Goal: Task Accomplishment & Management: Use online tool/utility

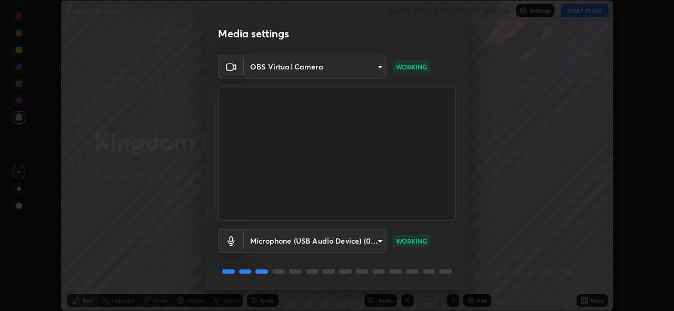
scroll to position [34, 0]
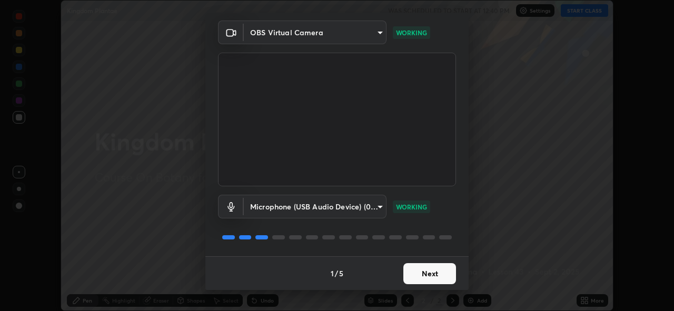
click at [421, 274] on button "Next" at bounding box center [429, 273] width 53 height 21
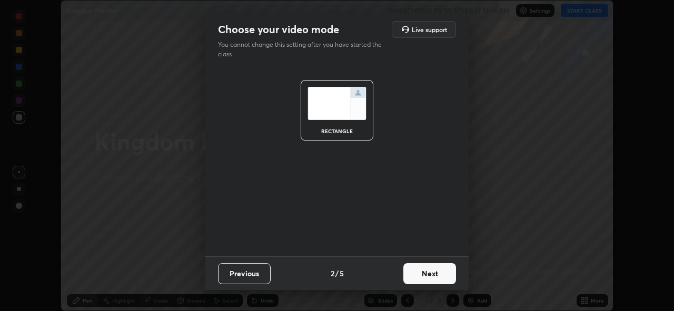
click at [421, 271] on button "Next" at bounding box center [429, 273] width 53 height 21
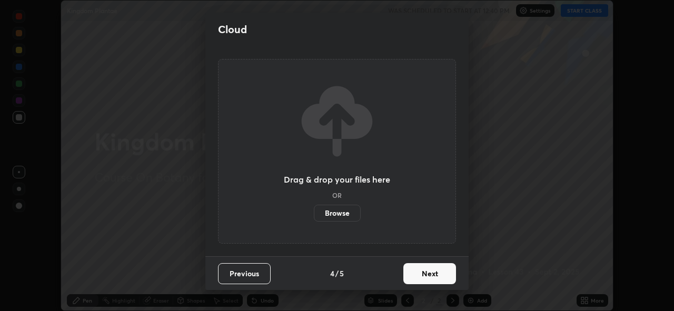
scroll to position [0, 0]
click at [422, 275] on button "Next" at bounding box center [429, 273] width 53 height 21
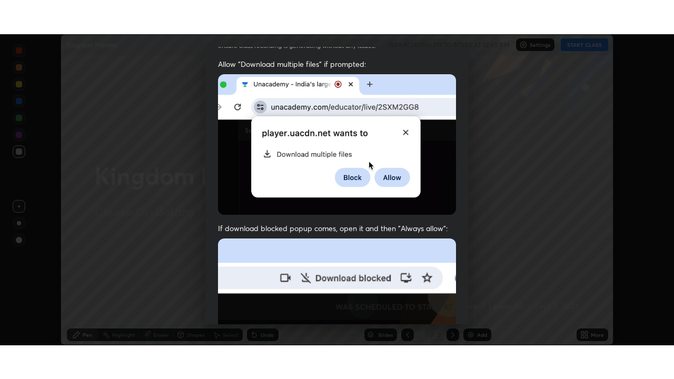
scroll to position [249, 0]
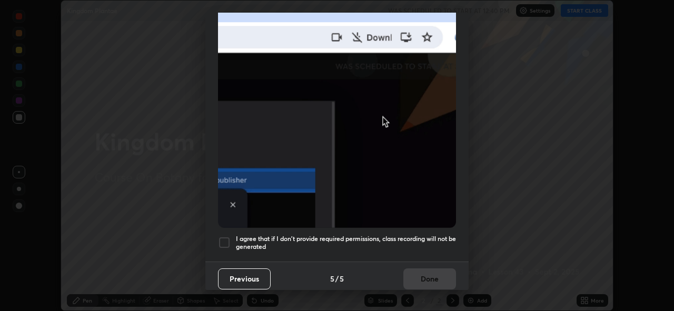
click at [223, 240] on div at bounding box center [224, 242] width 13 height 13
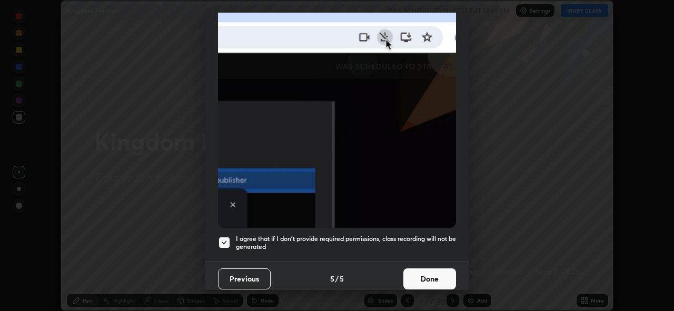
click at [421, 273] on button "Done" at bounding box center [429, 278] width 53 height 21
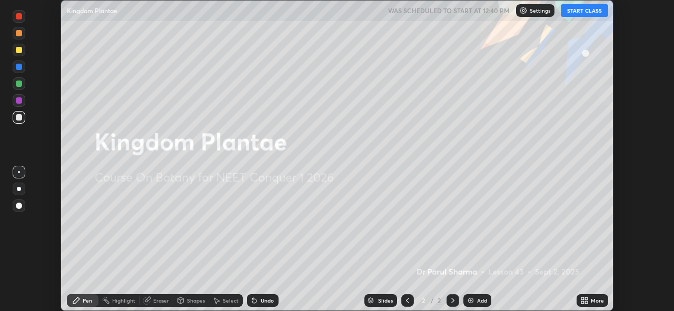
click at [574, 13] on button "START CLASS" at bounding box center [584, 10] width 47 height 13
click at [582, 298] on icon at bounding box center [582, 298] width 3 height 3
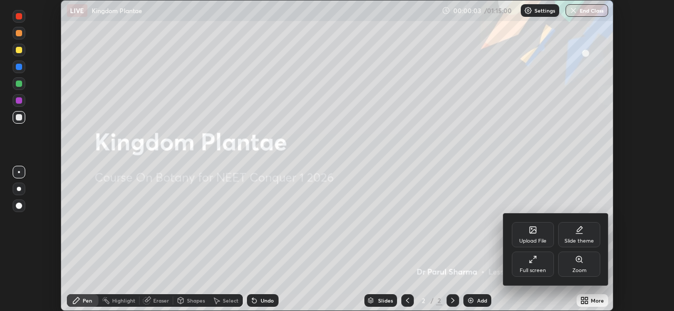
click at [533, 260] on icon at bounding box center [533, 259] width 8 height 8
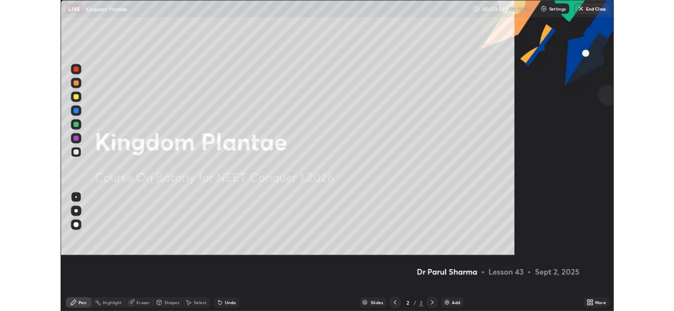
scroll to position [379, 674]
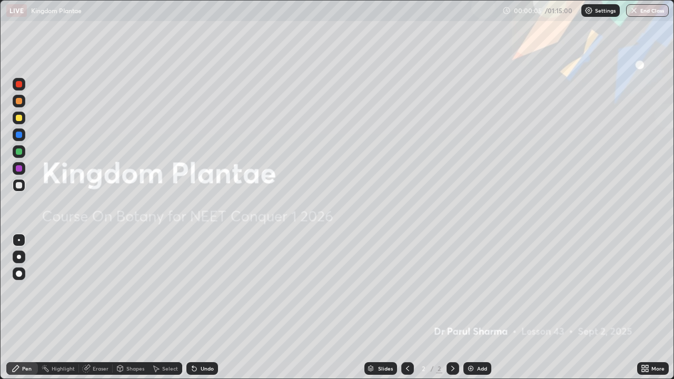
click at [643, 311] on icon at bounding box center [643, 366] width 3 height 3
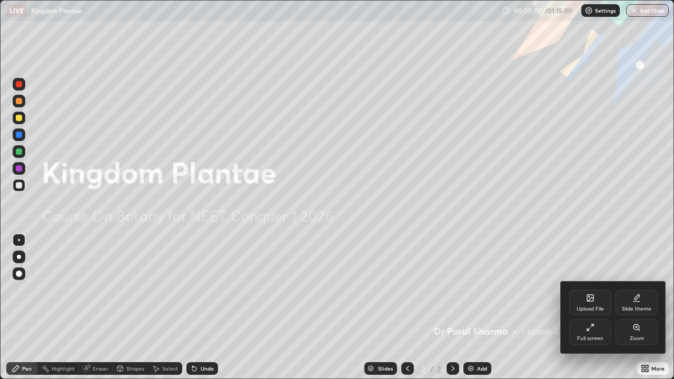
click at [591, 302] on div "Upload File" at bounding box center [590, 302] width 42 height 25
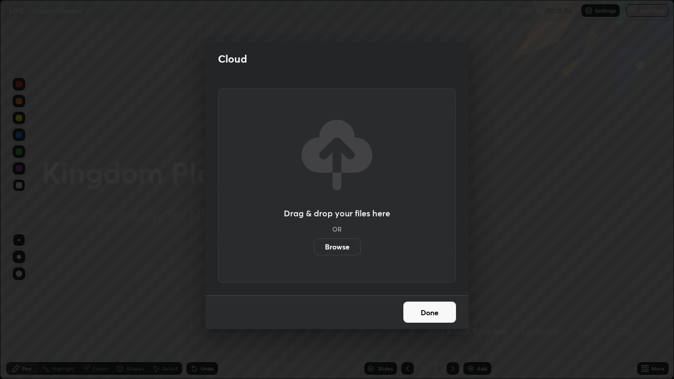
click at [340, 247] on label "Browse" at bounding box center [337, 246] width 47 height 17
click at [314, 247] on input "Browse" at bounding box center [314, 246] width 0 height 17
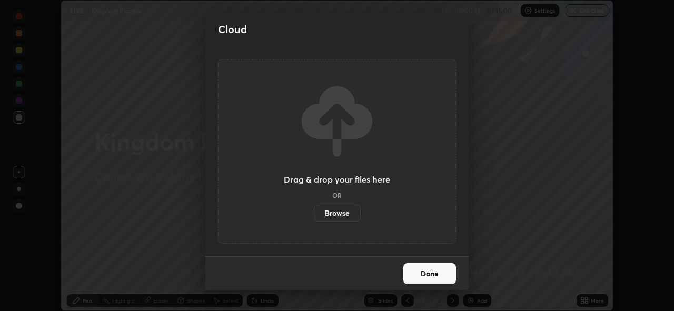
scroll to position [52334, 51971]
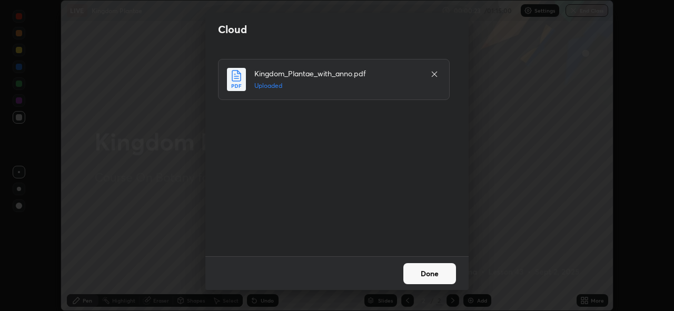
click at [419, 272] on button "Done" at bounding box center [429, 273] width 53 height 21
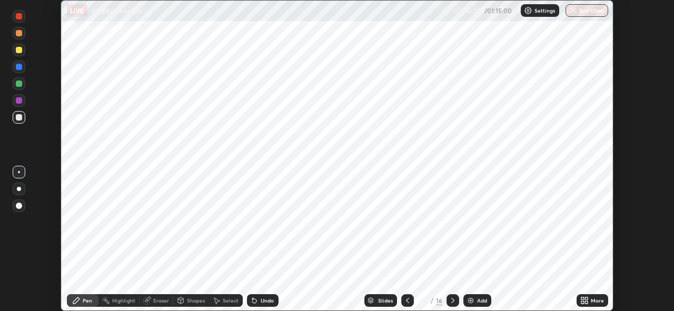
click at [384, 300] on div "Slides" at bounding box center [385, 300] width 15 height 5
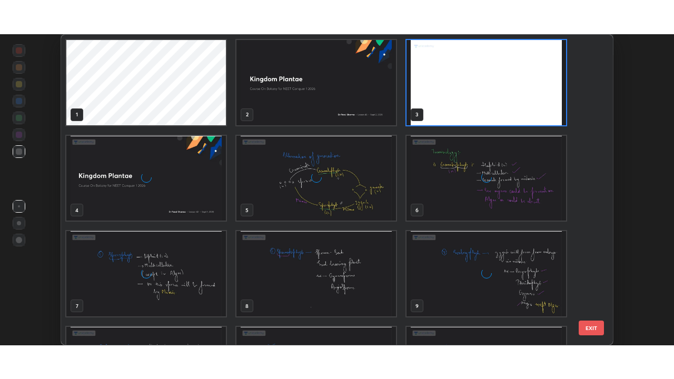
scroll to position [307, 546]
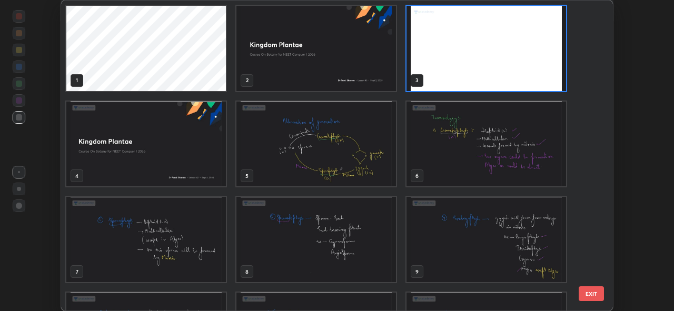
click at [351, 162] on img "grid" at bounding box center [316, 144] width 160 height 85
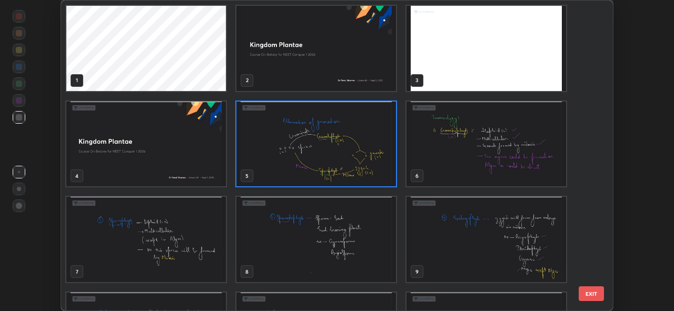
click at [351, 162] on img "grid" at bounding box center [316, 144] width 160 height 85
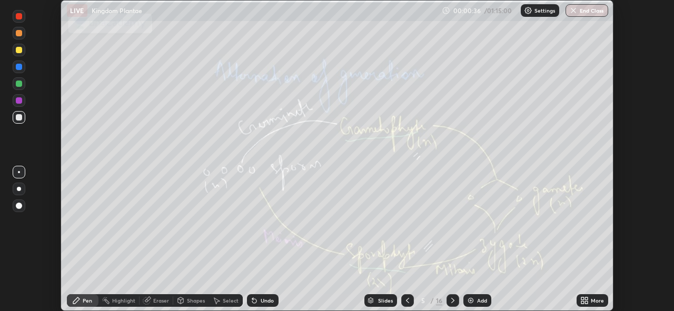
click at [584, 303] on icon at bounding box center [582, 302] width 3 height 3
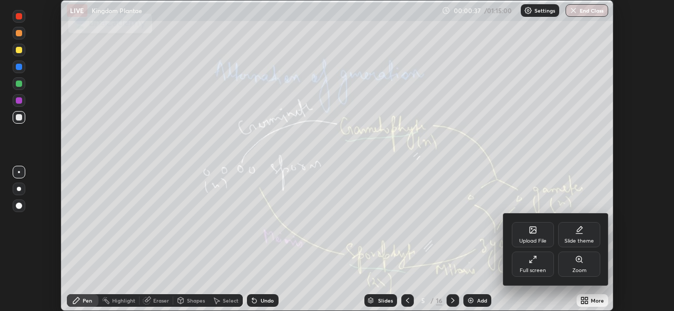
click at [534, 268] on div "Full screen" at bounding box center [533, 270] width 26 height 5
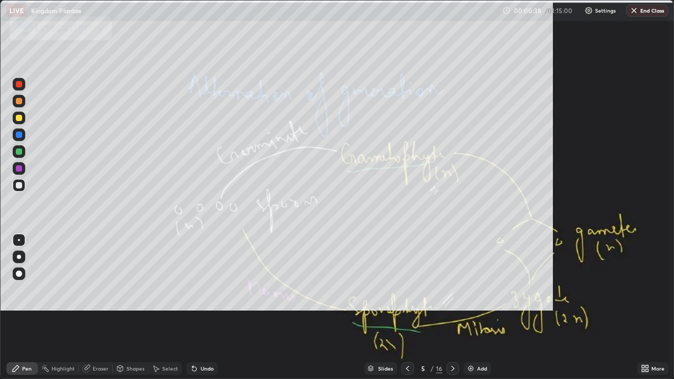
scroll to position [379, 674]
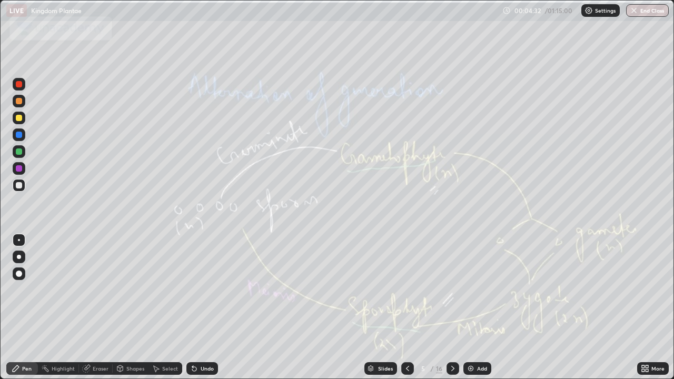
click at [452, 311] on icon at bounding box center [453, 368] width 8 height 8
click at [407, 311] on icon at bounding box center [407, 368] width 3 height 5
click at [452, 311] on icon at bounding box center [453, 368] width 8 height 8
click at [513, 311] on div "Slides 6 / 16 Add" at bounding box center [427, 368] width 419 height 21
click at [451, 311] on icon at bounding box center [453, 368] width 8 height 8
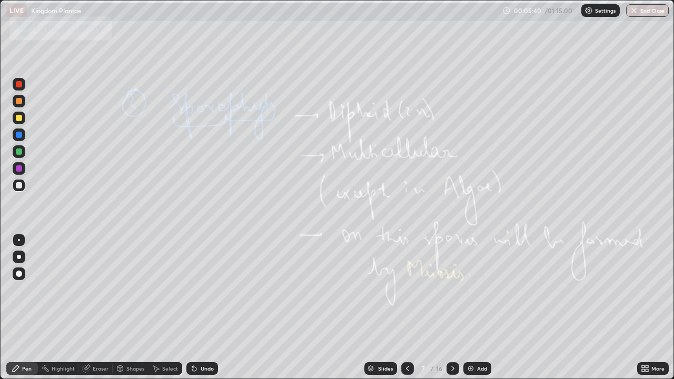
click at [452, 311] on icon at bounding box center [452, 368] width 3 height 5
click at [451, 311] on icon at bounding box center [453, 368] width 8 height 8
click at [452, 311] on icon at bounding box center [453, 368] width 8 height 8
click at [451, 311] on icon at bounding box center [453, 368] width 8 height 8
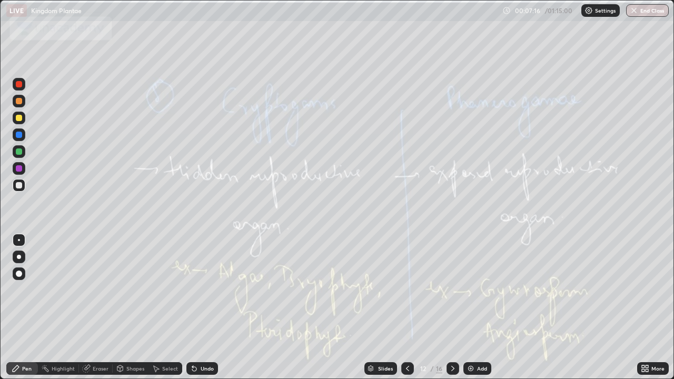
click at [447, 311] on div at bounding box center [452, 368] width 13 height 13
click at [649, 311] on div "More" at bounding box center [653, 368] width 32 height 13
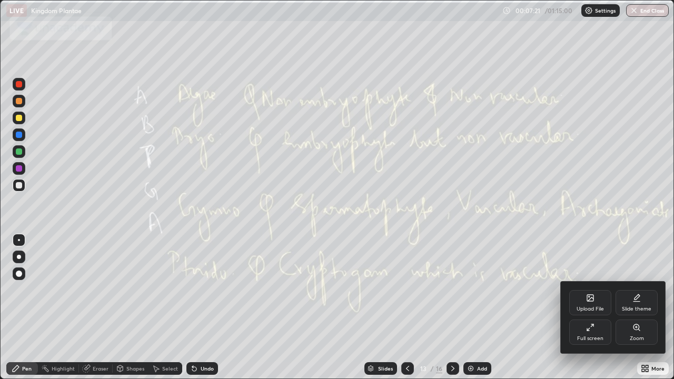
click at [539, 311] on div at bounding box center [337, 189] width 674 height 379
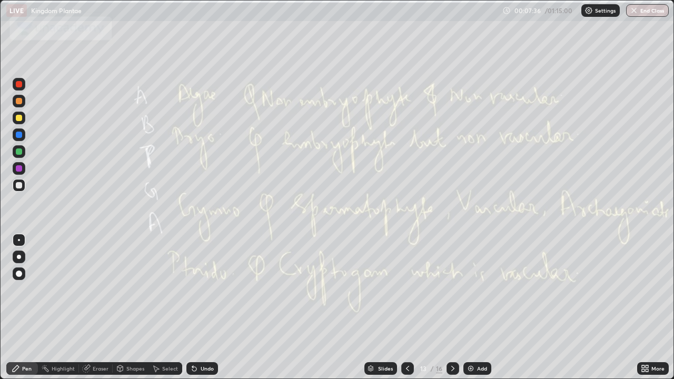
click at [452, 311] on icon at bounding box center [453, 368] width 8 height 8
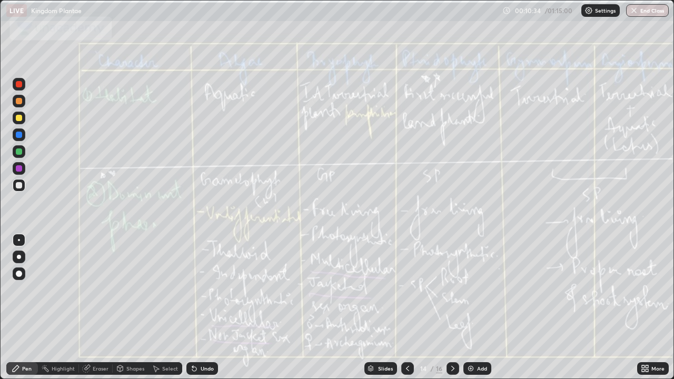
click at [452, 311] on icon at bounding box center [452, 368] width 3 height 5
click at [383, 311] on div "Slides" at bounding box center [385, 368] width 15 height 5
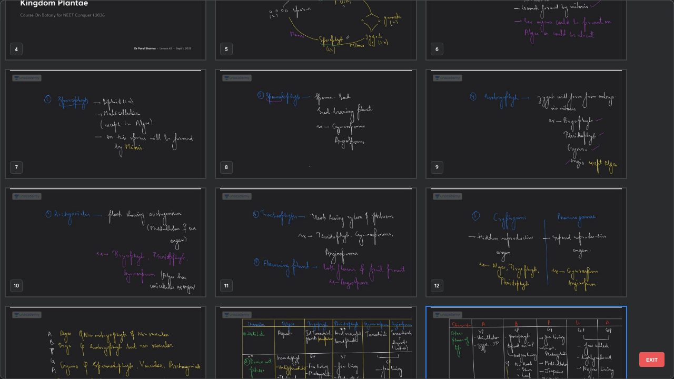
scroll to position [120, 0]
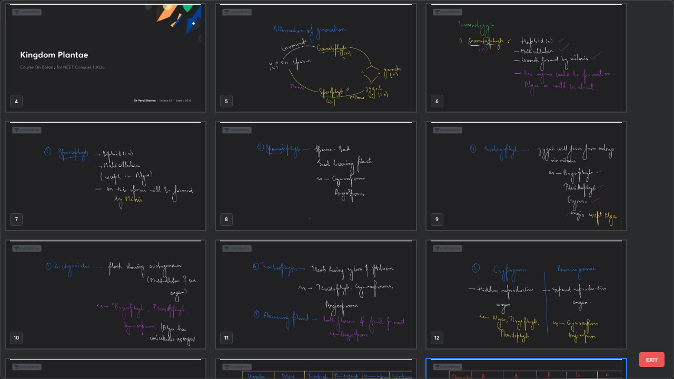
click at [372, 86] on img "grid" at bounding box center [316, 58] width 200 height 108
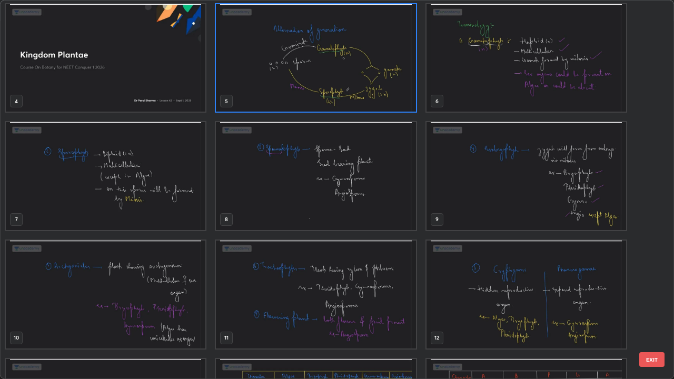
scroll to position [118, 0]
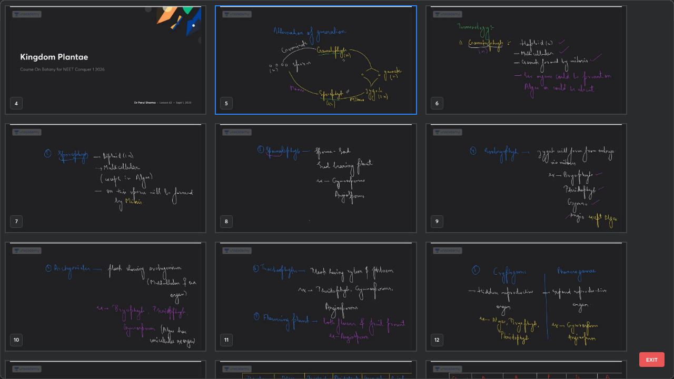
click at [372, 86] on img "grid" at bounding box center [316, 60] width 200 height 108
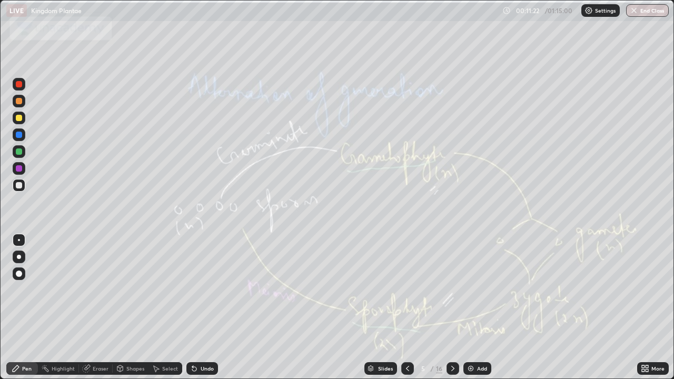
click at [389, 311] on div "Slides" at bounding box center [385, 368] width 15 height 5
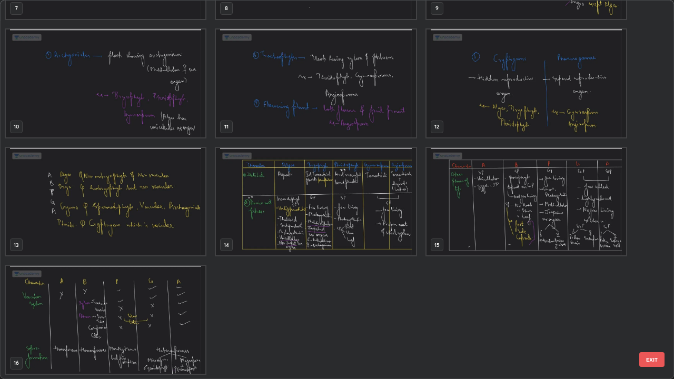
scroll to position [331, 0]
click at [477, 207] on img "grid" at bounding box center [526, 202] width 200 height 108
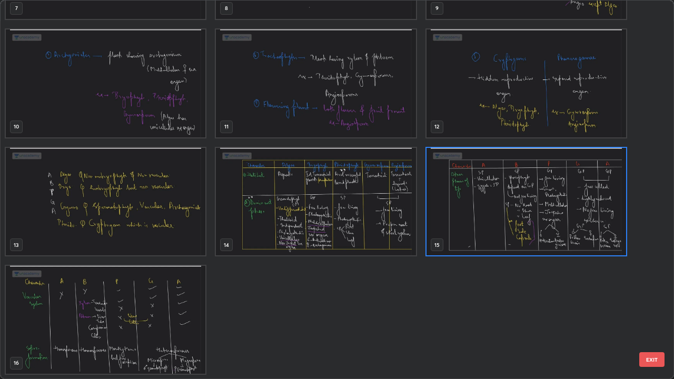
click at [480, 209] on img "grid" at bounding box center [526, 202] width 200 height 108
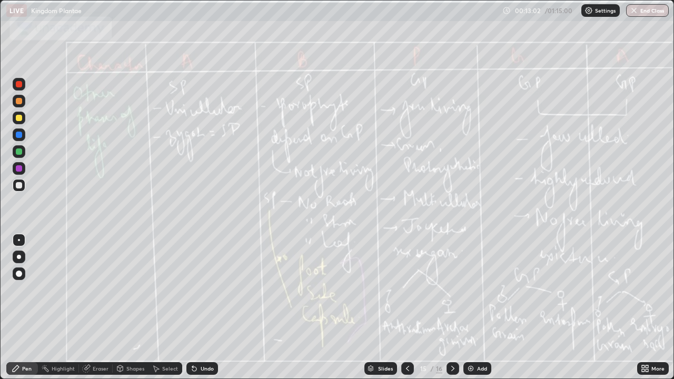
click at [394, 311] on div "Slides" at bounding box center [380, 368] width 33 height 13
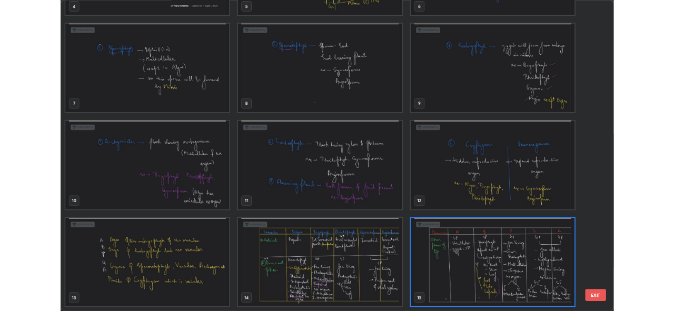
scroll to position [375, 668]
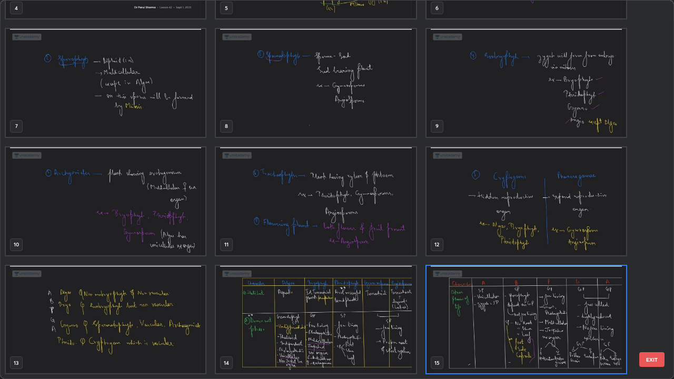
click at [381, 311] on img "grid" at bounding box center [316, 320] width 200 height 108
click at [383, 311] on img "grid" at bounding box center [316, 320] width 200 height 108
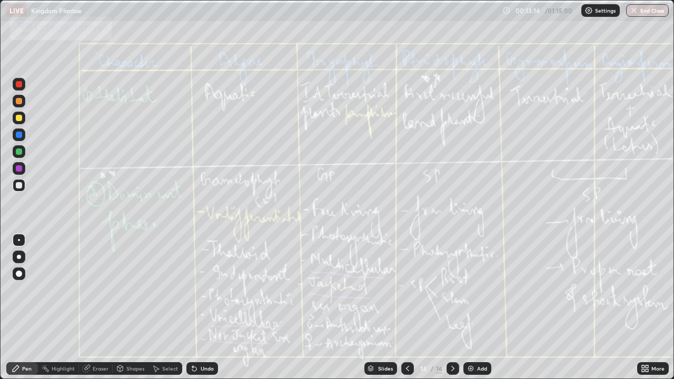
click at [451, 311] on icon at bounding box center [453, 368] width 8 height 8
click at [406, 311] on icon at bounding box center [407, 368] width 8 height 8
click at [449, 311] on icon at bounding box center [453, 368] width 8 height 8
click at [403, 311] on icon at bounding box center [407, 368] width 8 height 8
click at [452, 311] on icon at bounding box center [453, 368] width 8 height 8
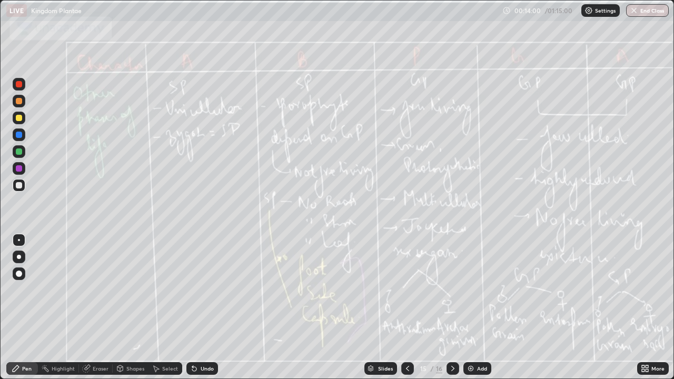
click at [452, 311] on icon at bounding box center [453, 368] width 8 height 8
click at [451, 311] on icon at bounding box center [453, 368] width 8 height 8
click at [452, 311] on icon at bounding box center [453, 368] width 8 height 8
click at [648, 311] on icon at bounding box center [646, 366] width 3 height 3
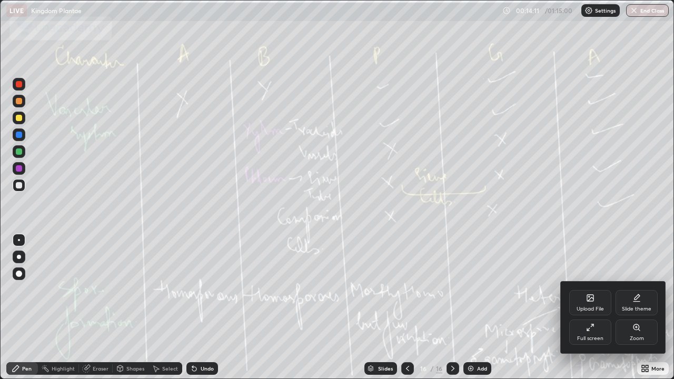
click at [587, 301] on icon at bounding box center [590, 298] width 6 height 6
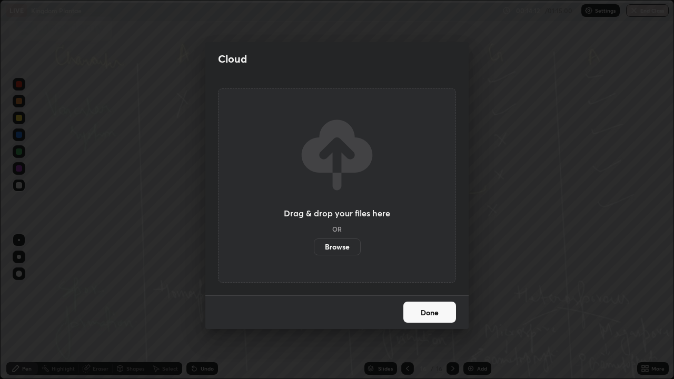
click at [343, 249] on label "Browse" at bounding box center [337, 246] width 47 height 17
click at [314, 249] on input "Browse" at bounding box center [314, 246] width 0 height 17
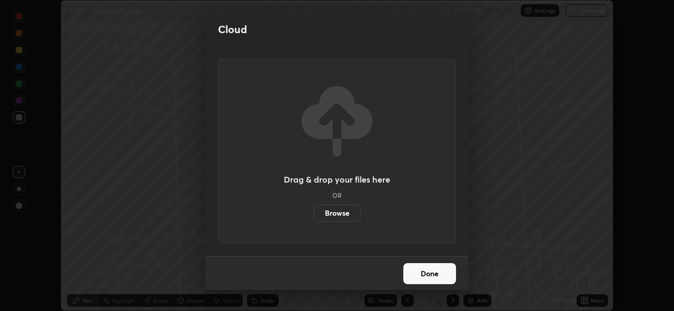
scroll to position [52334, 51971]
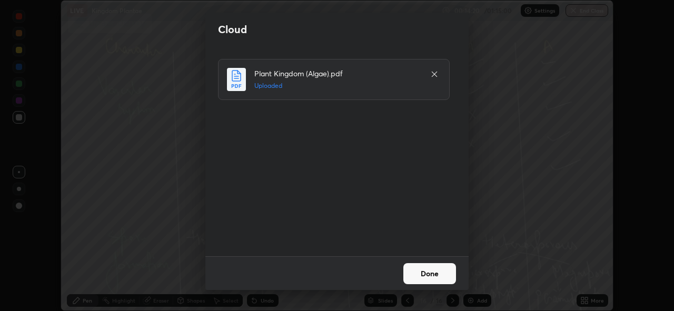
click at [431, 270] on button "Done" at bounding box center [429, 273] width 53 height 21
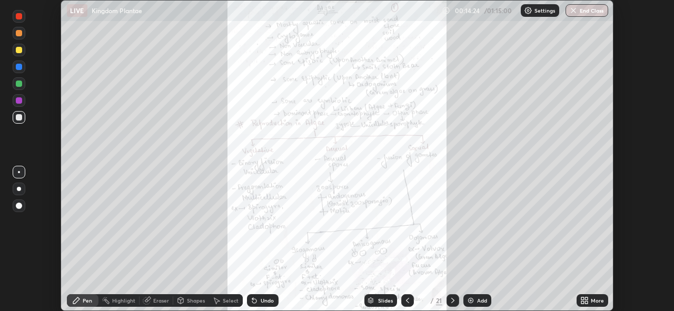
click at [583, 299] on icon at bounding box center [582, 298] width 3 height 3
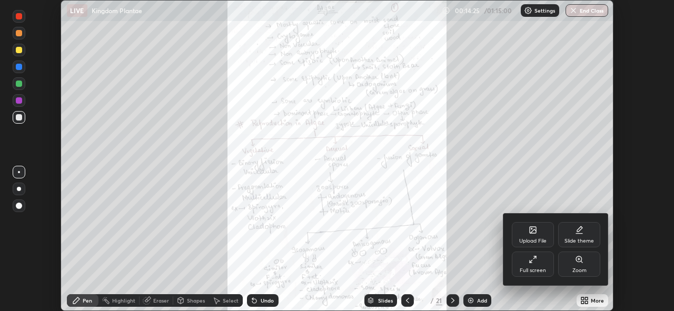
click at [578, 263] on icon at bounding box center [579, 259] width 8 height 8
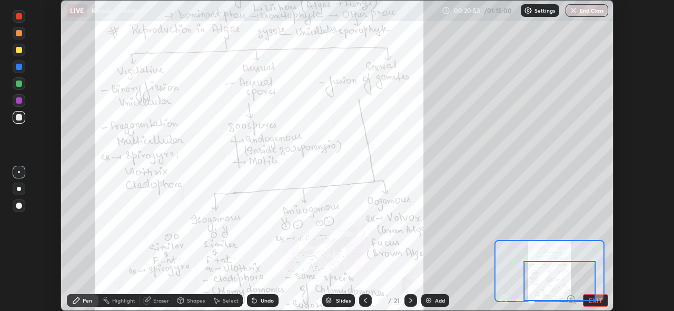
click at [343, 301] on div "Slides" at bounding box center [343, 300] width 15 height 5
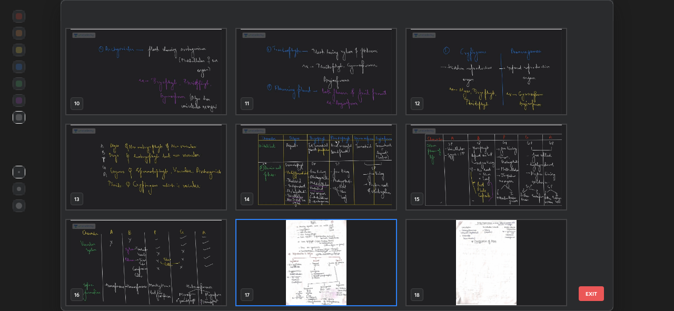
scroll to position [359, 0]
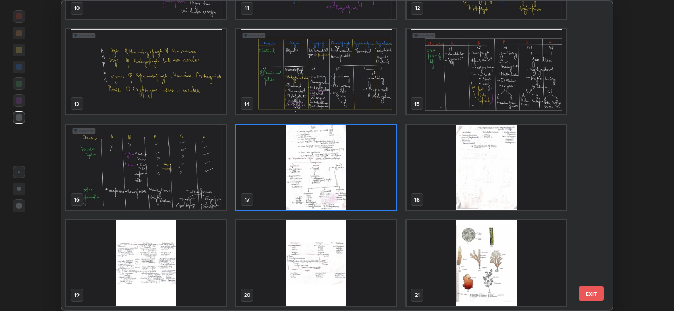
click at [480, 160] on img "grid" at bounding box center [486, 167] width 160 height 85
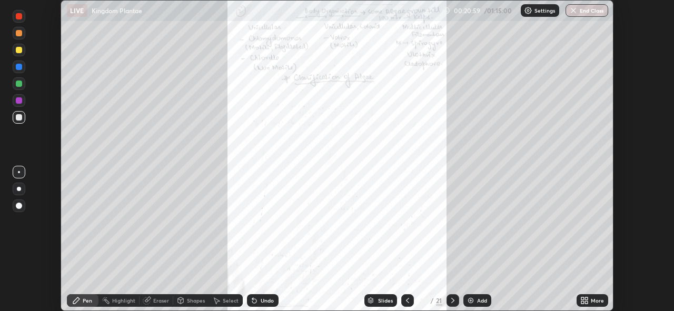
click at [583, 299] on icon at bounding box center [582, 298] width 3 height 3
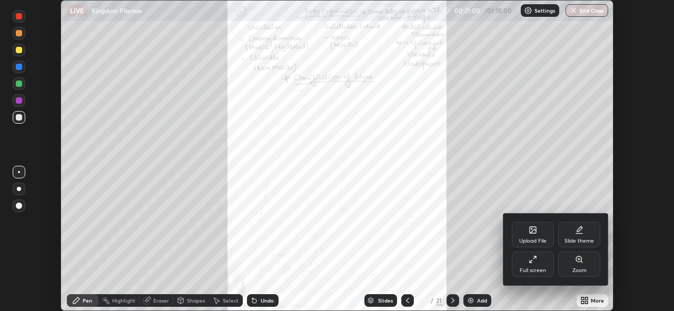
click at [576, 261] on icon at bounding box center [579, 259] width 6 height 6
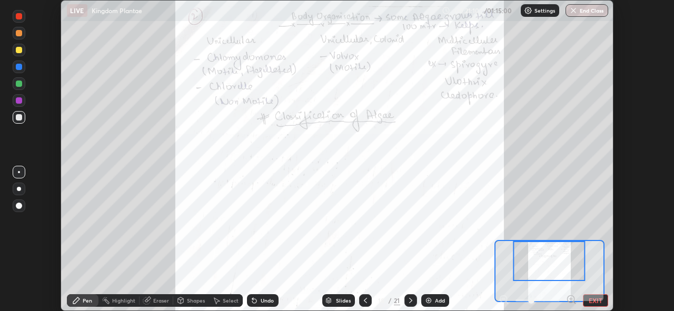
click at [18, 101] on div at bounding box center [19, 100] width 6 height 6
click at [337, 301] on div "Slides" at bounding box center [343, 300] width 15 height 5
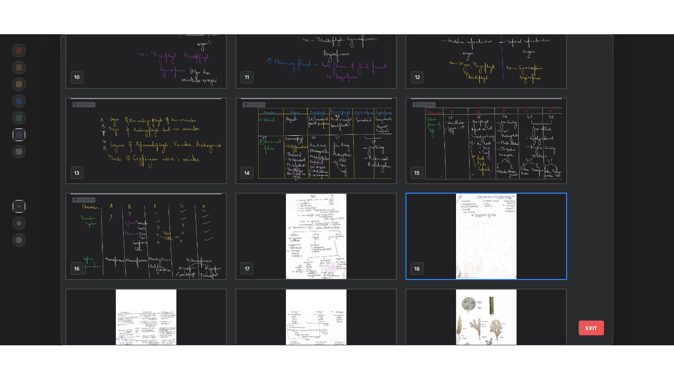
scroll to position [325, 0]
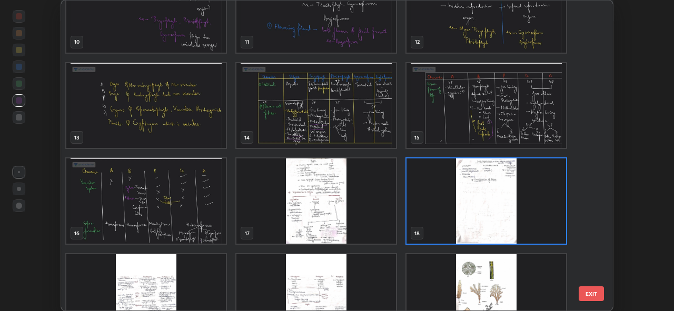
click at [465, 194] on img "grid" at bounding box center [486, 200] width 160 height 85
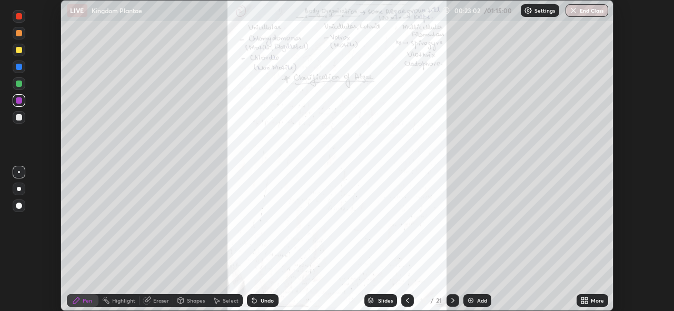
click at [452, 299] on icon at bounding box center [452, 300] width 3 height 5
click at [585, 301] on icon at bounding box center [584, 300] width 8 height 8
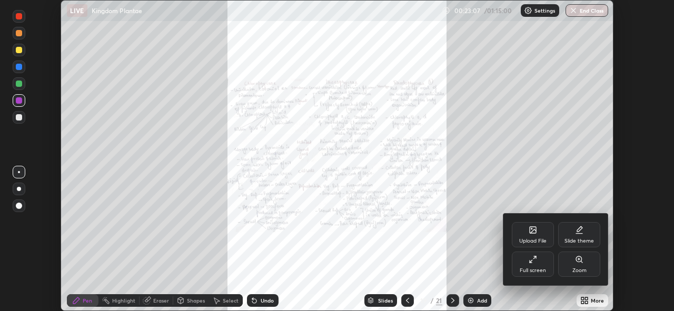
click at [573, 260] on div "Zoom" at bounding box center [579, 264] width 42 height 25
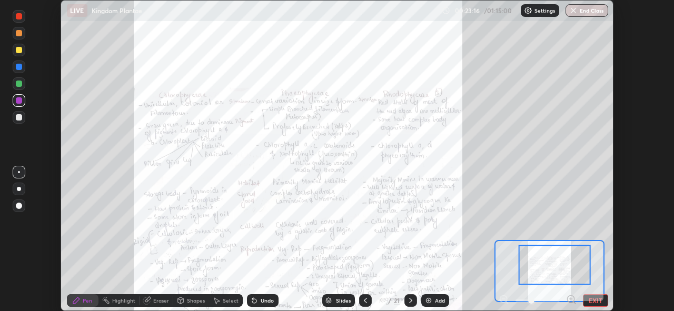
click at [592, 303] on button "EXIT" at bounding box center [595, 300] width 25 height 13
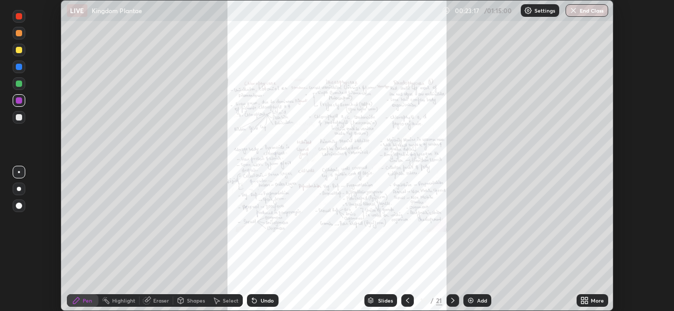
click at [586, 301] on icon at bounding box center [584, 300] width 8 height 8
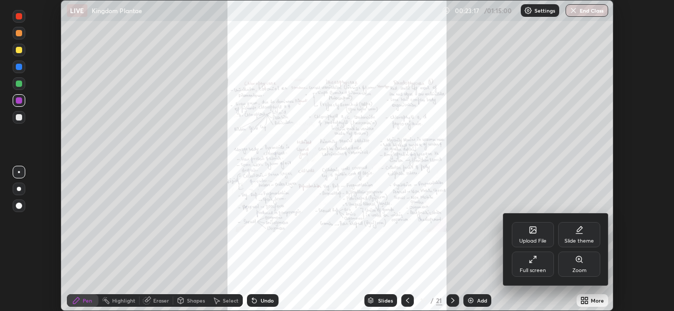
click at [534, 263] on icon at bounding box center [533, 259] width 8 height 8
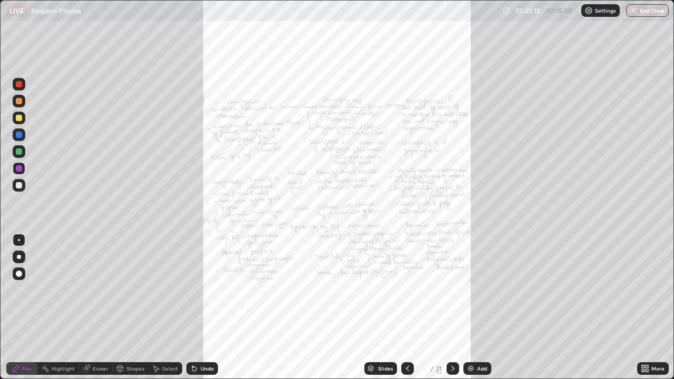
scroll to position [379, 674]
click at [646, 311] on icon at bounding box center [646, 366] width 3 height 3
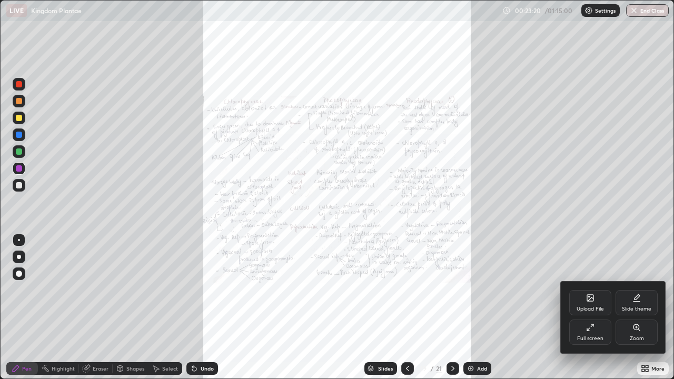
click at [634, 311] on icon at bounding box center [636, 327] width 6 height 6
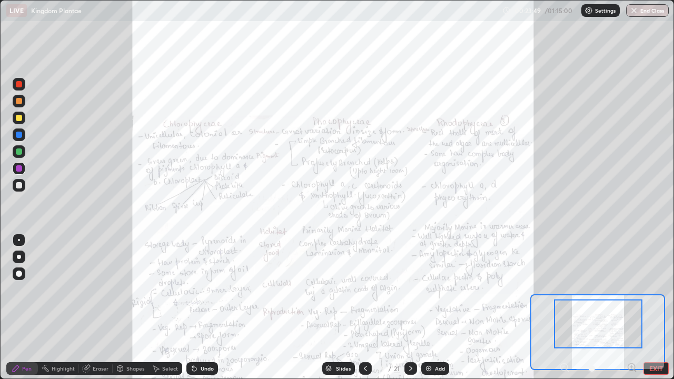
click at [21, 118] on div at bounding box center [19, 118] width 6 height 6
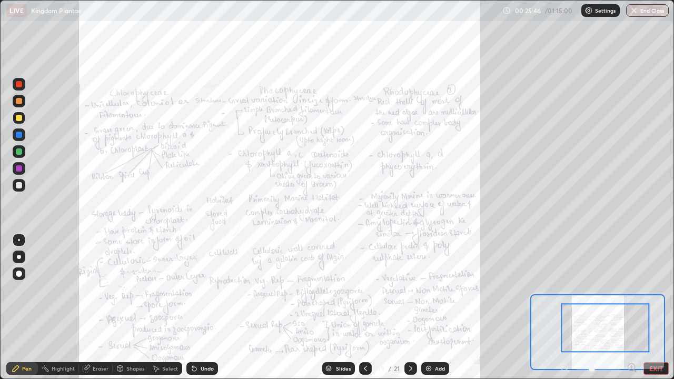
click at [384, 311] on div "19 / 21" at bounding box center [388, 368] width 24 height 9
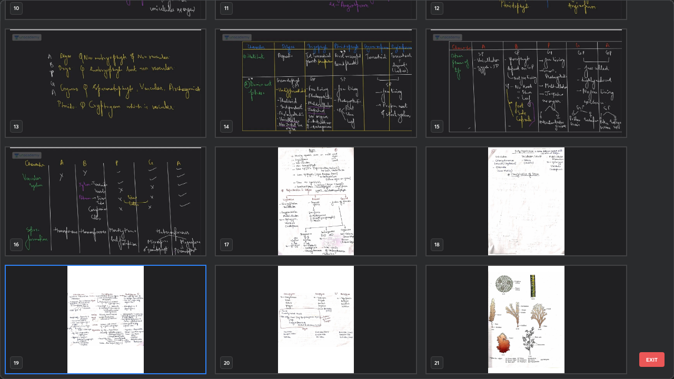
scroll to position [375, 668]
click at [154, 311] on img "grid" at bounding box center [106, 320] width 200 height 108
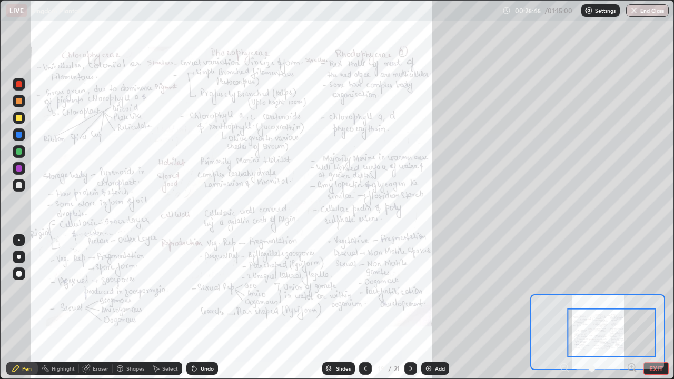
click at [342, 311] on div "Slides" at bounding box center [343, 368] width 15 height 5
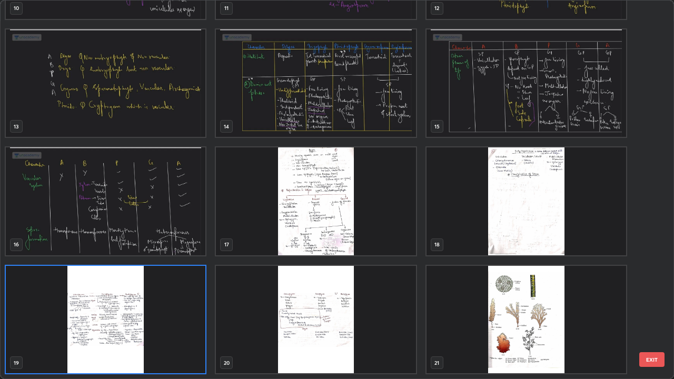
click at [334, 311] on img "grid" at bounding box center [316, 320] width 200 height 108
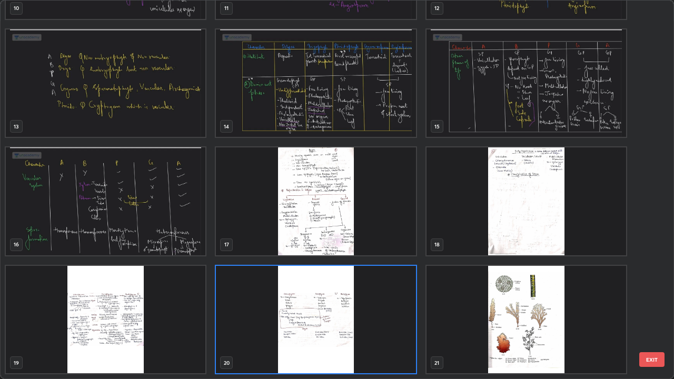
click at [324, 311] on img "grid" at bounding box center [316, 320] width 200 height 108
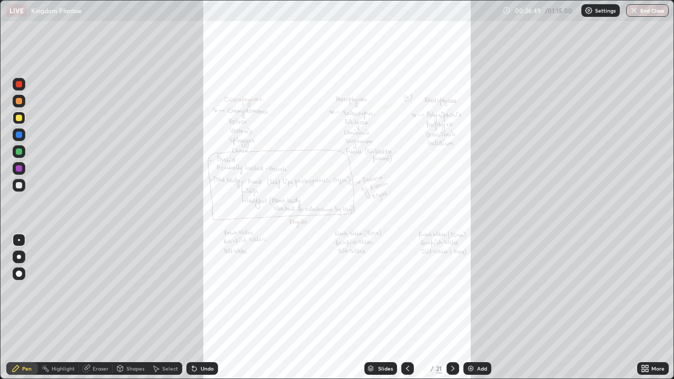
click at [326, 311] on img "grid" at bounding box center [316, 320] width 200 height 108
click at [406, 311] on icon at bounding box center [407, 368] width 8 height 8
click at [643, 311] on icon at bounding box center [643, 370] width 3 height 3
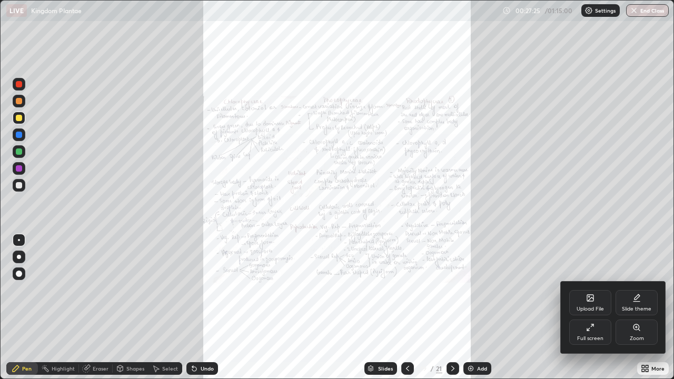
click at [634, 311] on icon at bounding box center [636, 327] width 8 height 8
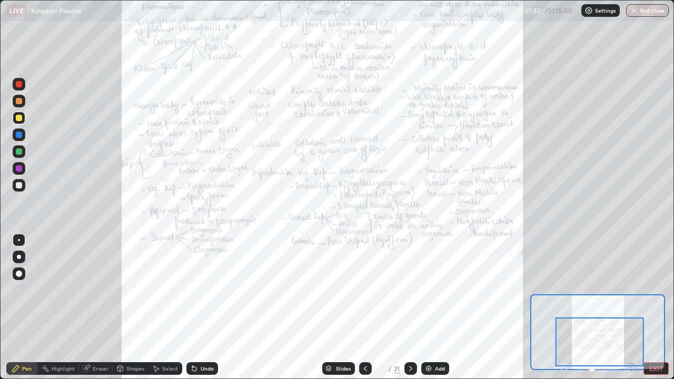
click at [573, 311] on div "Pen Highlight Eraser Shapes Select Undo Slides 19 / 21 Add EXIT" at bounding box center [337, 368] width 674 height 21
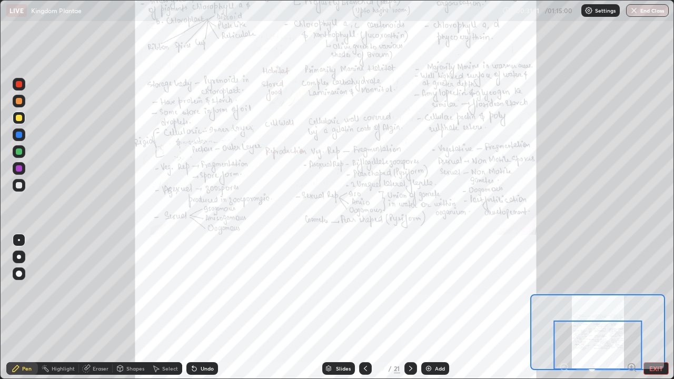
click at [482, 311] on div "Slides 19 / 21 Add" at bounding box center [385, 368] width 335 height 21
click at [341, 311] on div "Slides" at bounding box center [343, 368] width 15 height 5
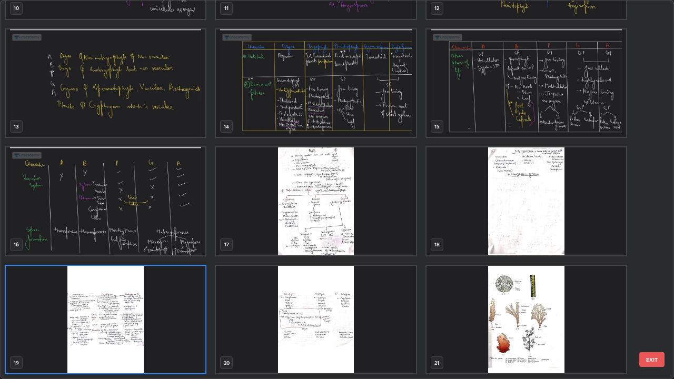
click at [340, 311] on img "grid" at bounding box center [316, 320] width 200 height 108
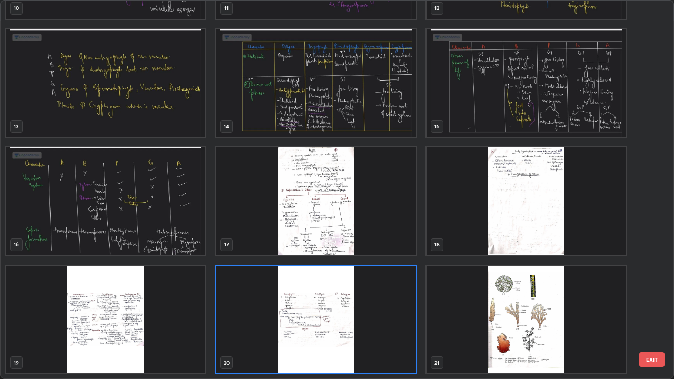
click at [341, 311] on img "grid" at bounding box center [316, 320] width 200 height 108
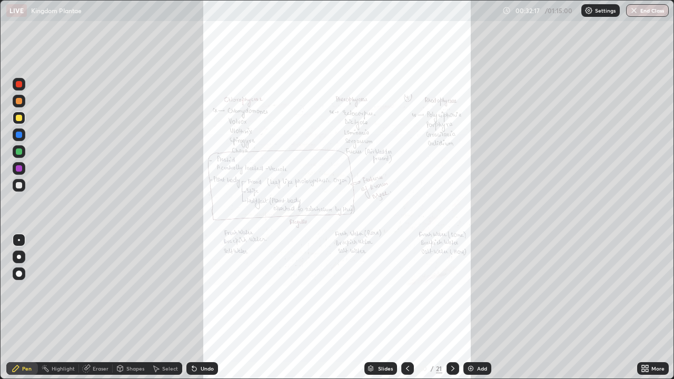
click at [643, 311] on icon at bounding box center [643, 366] width 3 height 3
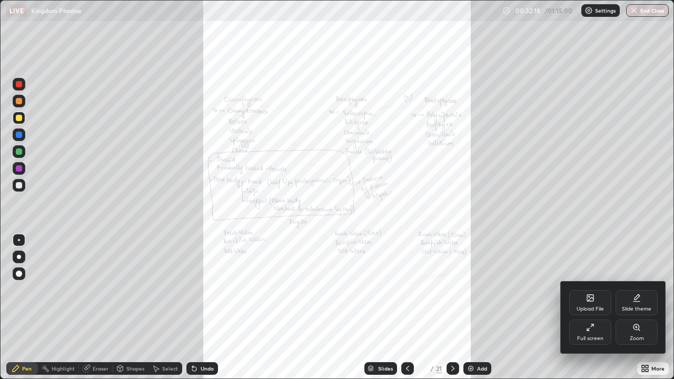
click at [633, 311] on icon at bounding box center [636, 327] width 8 height 8
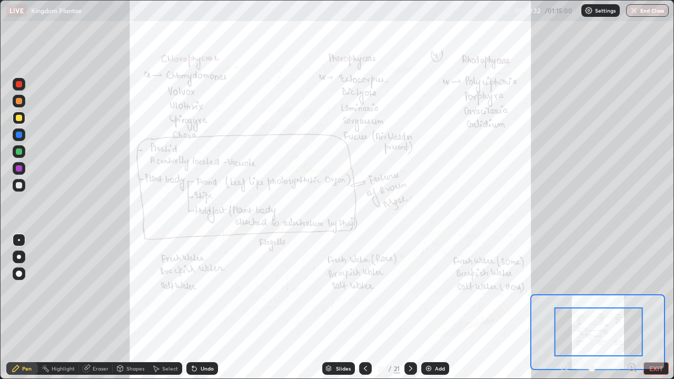
click at [19, 152] on div at bounding box center [19, 151] width 6 height 6
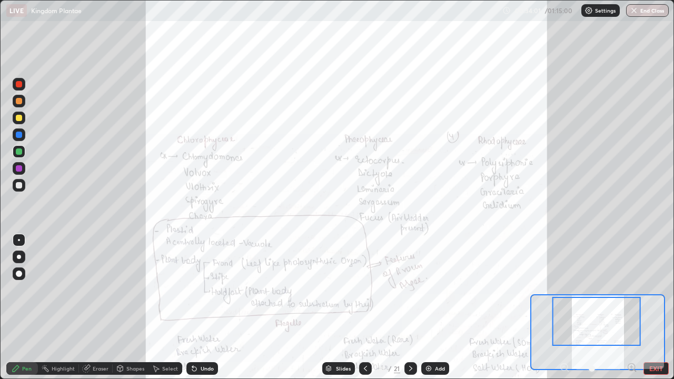
click at [339, 311] on div "Slides" at bounding box center [343, 368] width 15 height 5
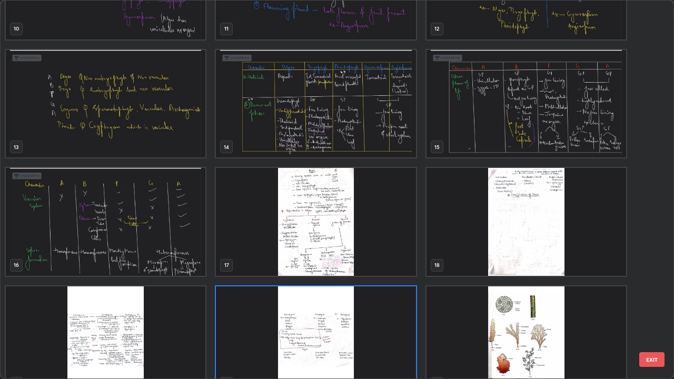
scroll to position [450, 0]
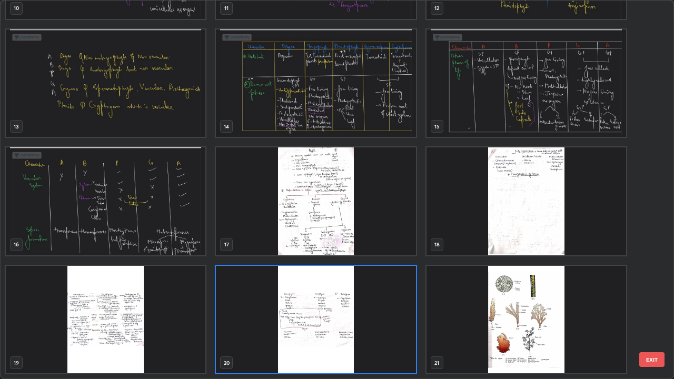
click at [521, 311] on img "grid" at bounding box center [526, 320] width 200 height 108
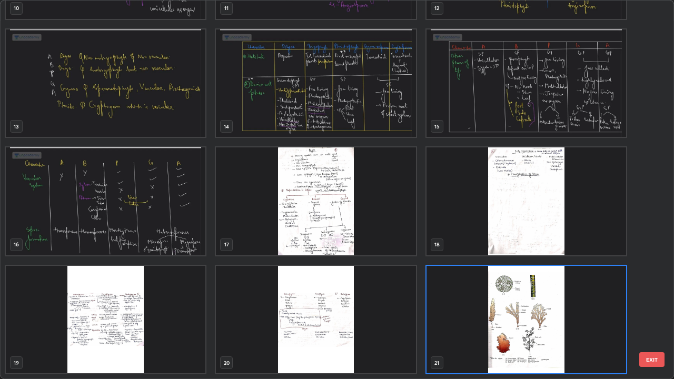
click at [524, 311] on img "grid" at bounding box center [526, 320] width 200 height 108
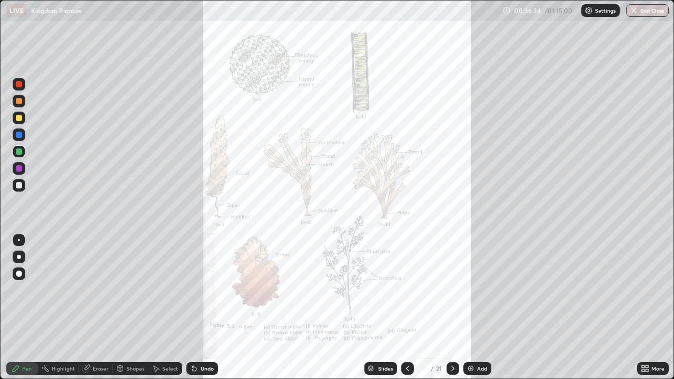
click at [380, 311] on div "Slides" at bounding box center [385, 368] width 15 height 5
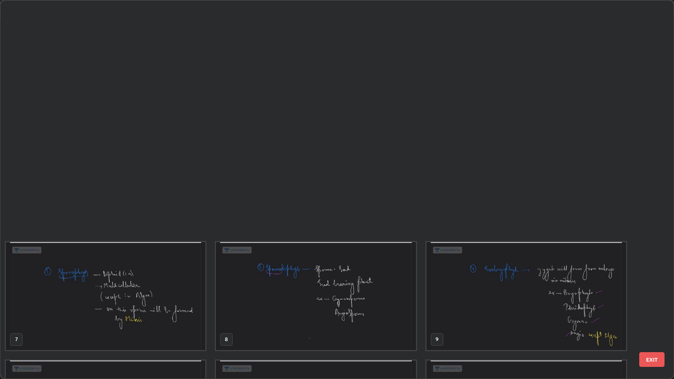
scroll to position [375, 668]
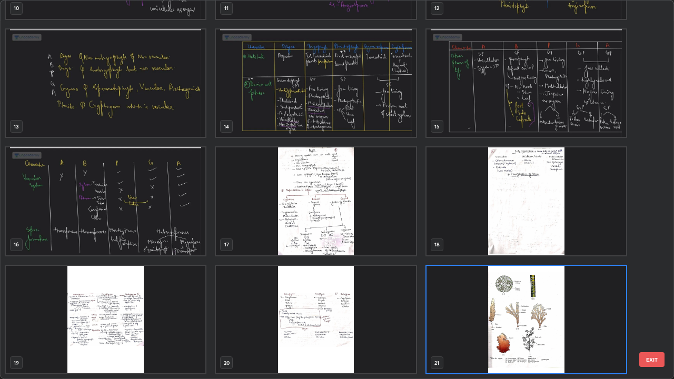
click at [322, 311] on img "grid" at bounding box center [316, 320] width 200 height 108
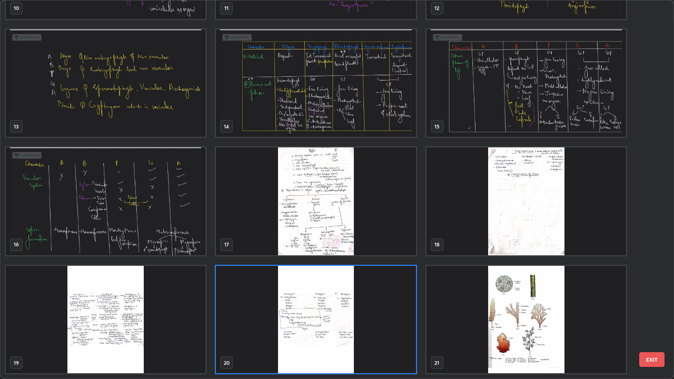
click at [322, 311] on img "grid" at bounding box center [316, 320] width 200 height 108
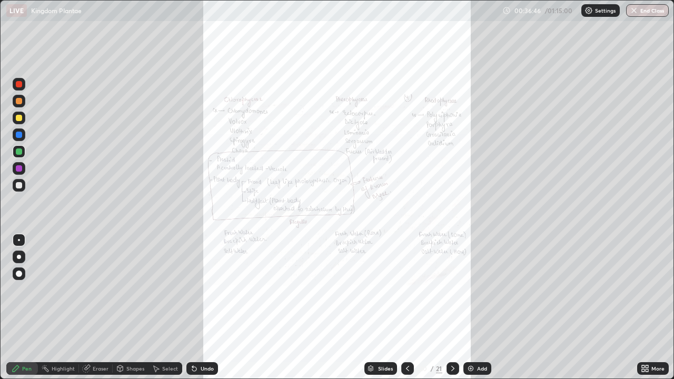
click at [412, 311] on div at bounding box center [407, 368] width 13 height 21
click at [411, 311] on div at bounding box center [407, 368] width 13 height 21
click at [383, 311] on div "Slides" at bounding box center [385, 368] width 15 height 5
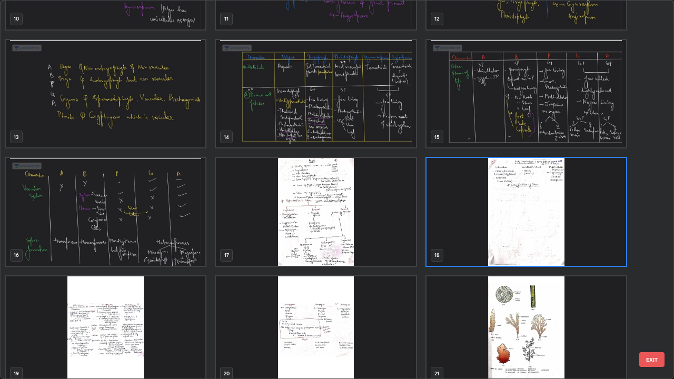
scroll to position [450, 0]
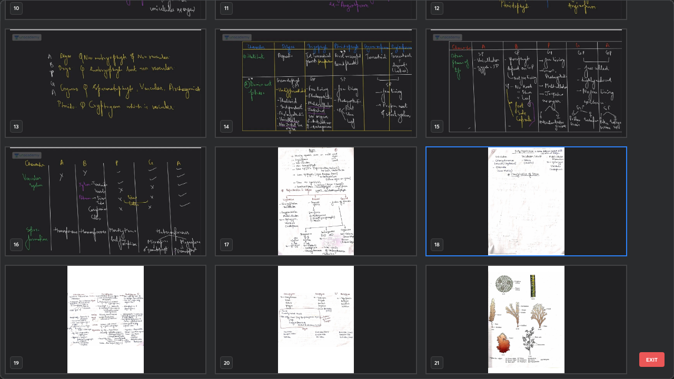
click at [325, 311] on img "grid" at bounding box center [316, 320] width 200 height 108
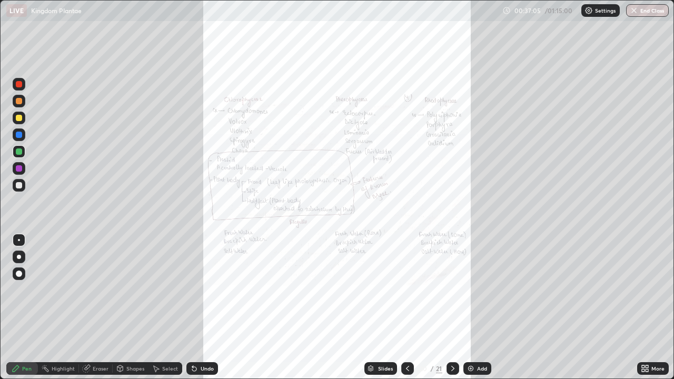
click at [385, 311] on div "Slides" at bounding box center [385, 368] width 15 height 5
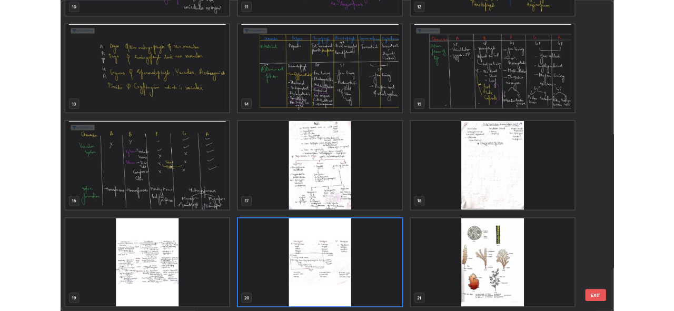
scroll to position [375, 668]
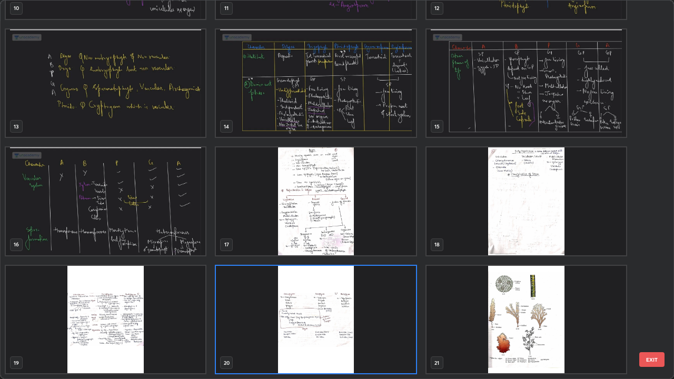
click at [515, 311] on img "grid" at bounding box center [526, 320] width 200 height 108
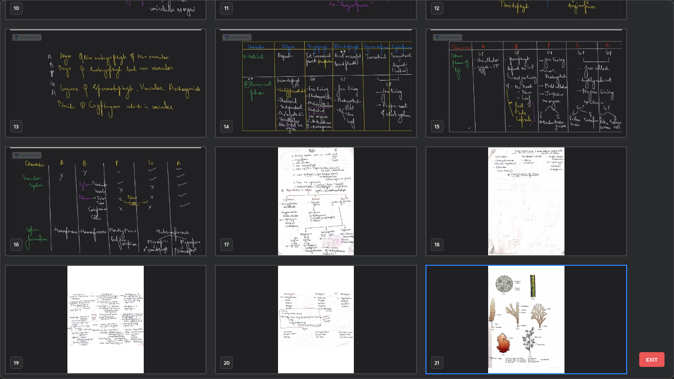
click at [517, 311] on img "grid" at bounding box center [526, 320] width 200 height 108
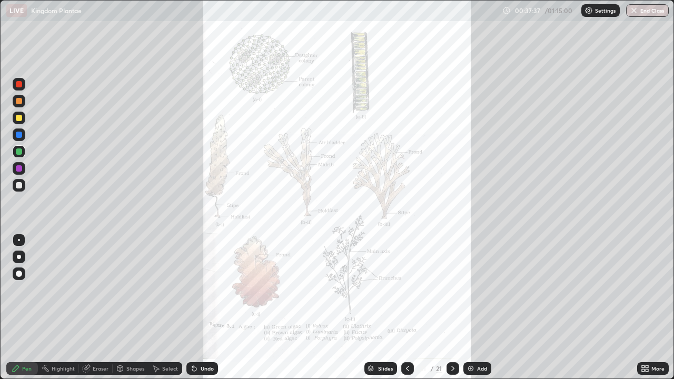
click at [644, 311] on icon at bounding box center [643, 366] width 3 height 3
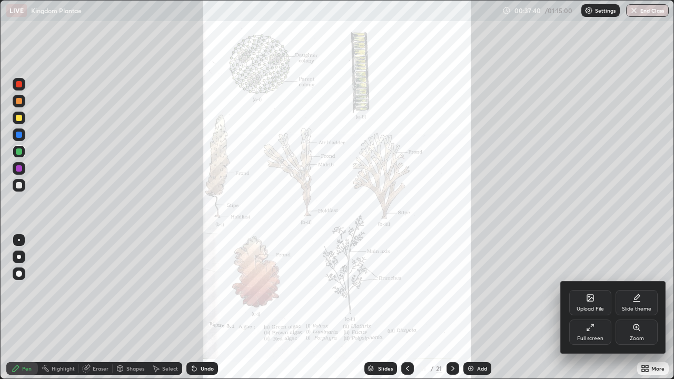
click at [533, 311] on div at bounding box center [337, 189] width 674 height 379
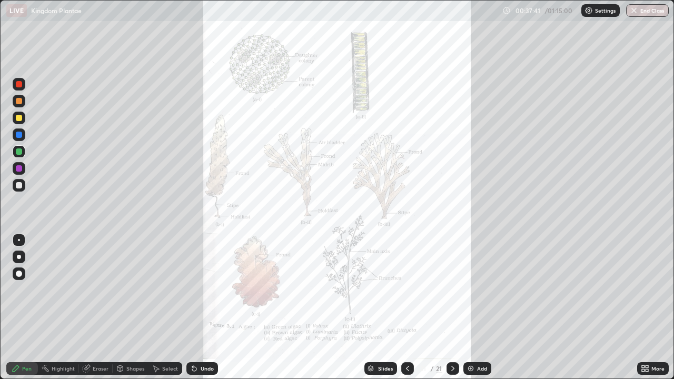
click at [406, 311] on icon at bounding box center [407, 368] width 3 height 5
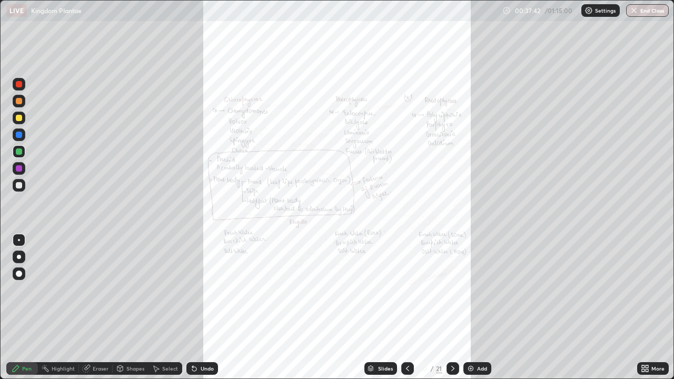
click at [406, 311] on icon at bounding box center [407, 368] width 8 height 8
click at [645, 311] on icon at bounding box center [645, 368] width 8 height 8
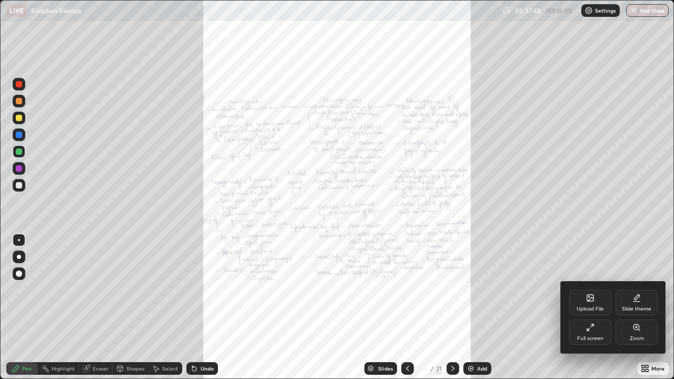
click at [589, 298] on icon at bounding box center [590, 298] width 6 height 6
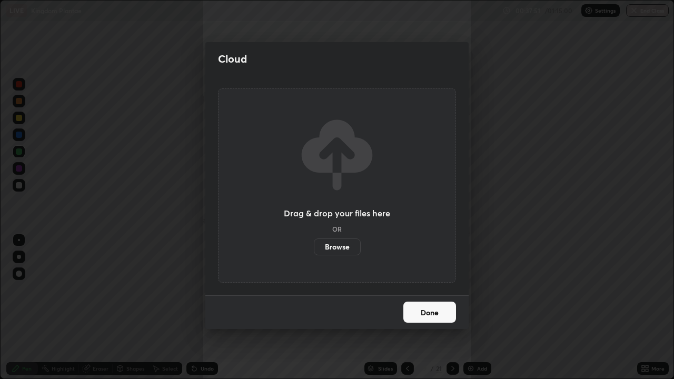
click at [340, 247] on label "Browse" at bounding box center [337, 246] width 47 height 17
click at [314, 247] on input "Browse" at bounding box center [314, 246] width 0 height 17
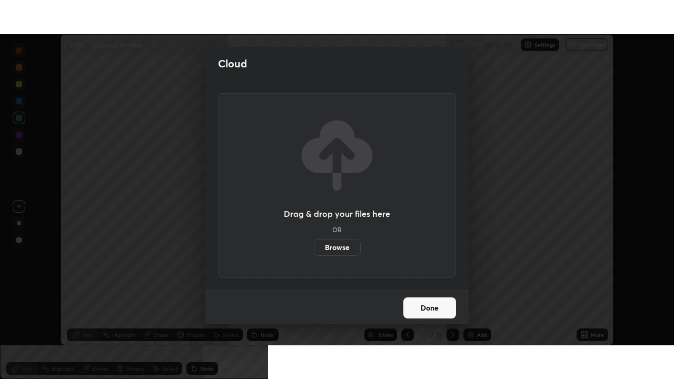
scroll to position [52334, 51971]
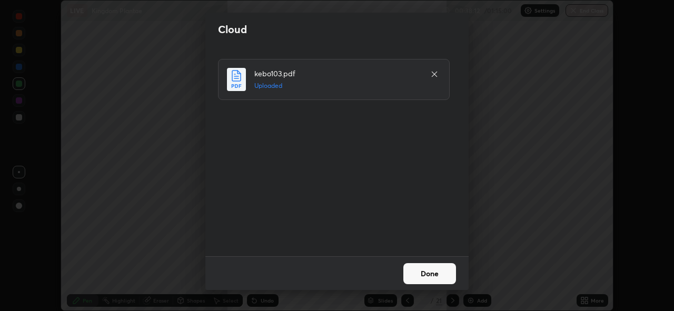
click at [430, 273] on button "Done" at bounding box center [429, 273] width 53 height 21
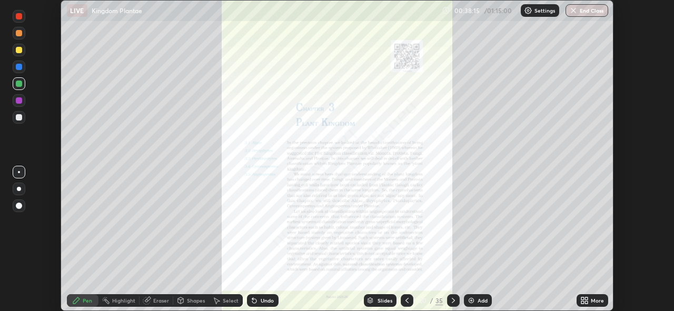
click at [588, 302] on icon at bounding box center [586, 302] width 3 height 3
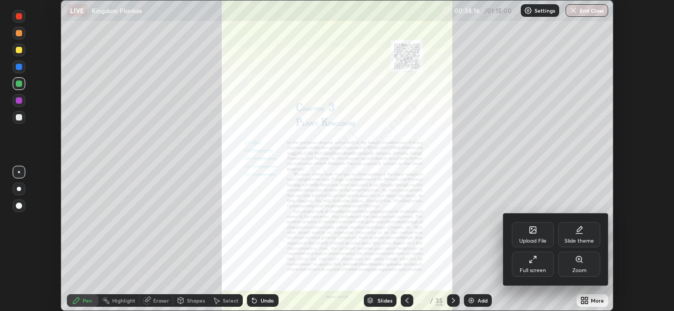
click at [535, 262] on icon at bounding box center [533, 259] width 8 height 8
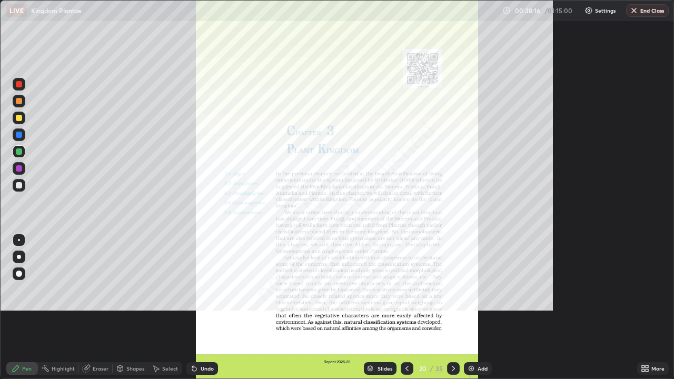
scroll to position [379, 674]
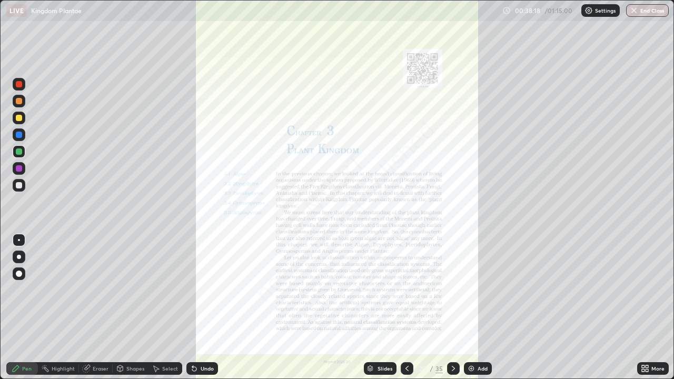
click at [384, 311] on div "Slides" at bounding box center [384, 368] width 15 height 5
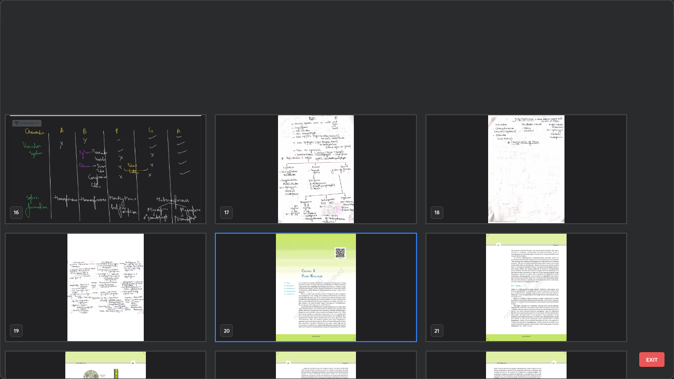
scroll to position [638, 0]
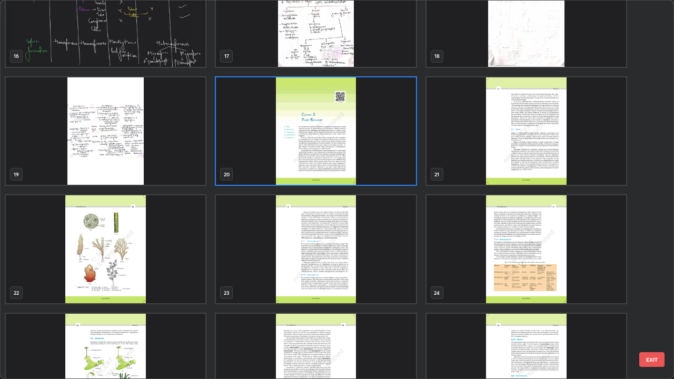
click at [513, 155] on img "grid" at bounding box center [526, 131] width 200 height 108
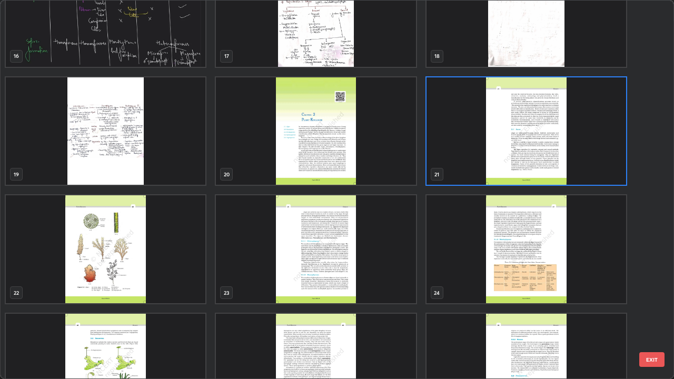
click at [512, 157] on img "grid" at bounding box center [526, 131] width 200 height 108
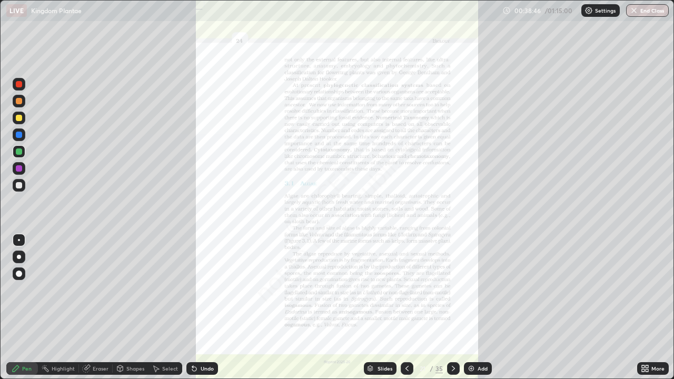
click at [646, 311] on icon at bounding box center [646, 370] width 3 height 3
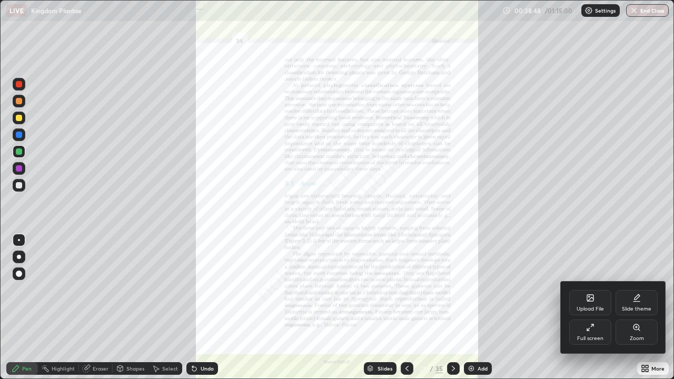
click at [633, 311] on div "Zoom" at bounding box center [636, 332] width 42 height 25
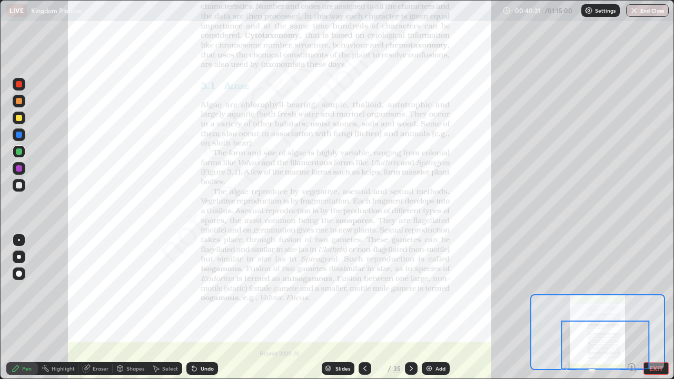
click at [334, 311] on div "Slides" at bounding box center [338, 368] width 33 height 13
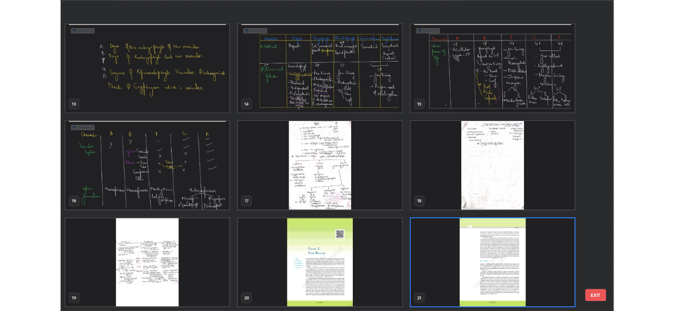
scroll to position [606, 0]
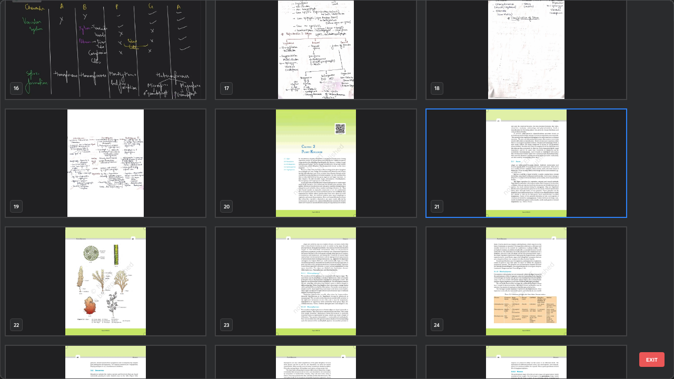
click at [314, 264] on img "grid" at bounding box center [316, 281] width 200 height 108
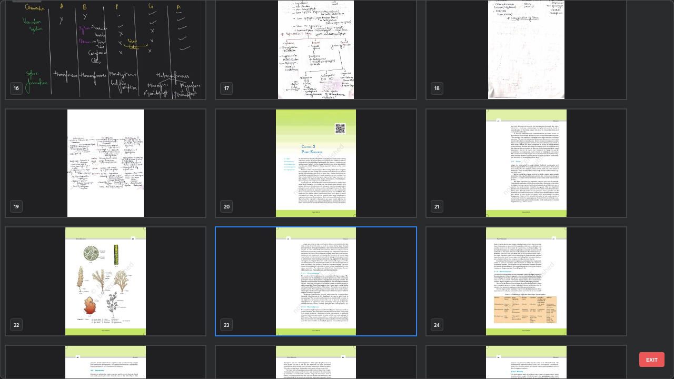
click at [314, 264] on img "grid" at bounding box center [316, 281] width 200 height 108
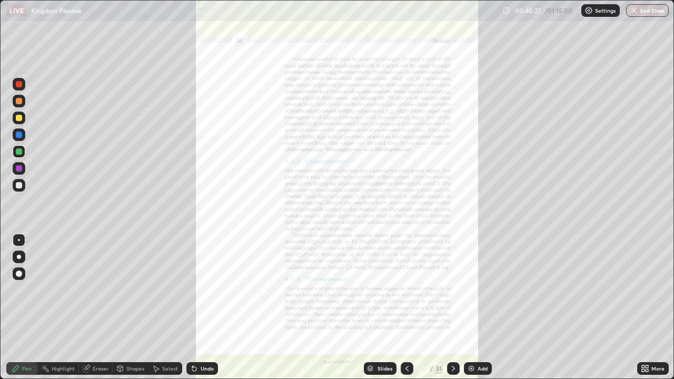
click at [645, 311] on icon at bounding box center [646, 370] width 3 height 3
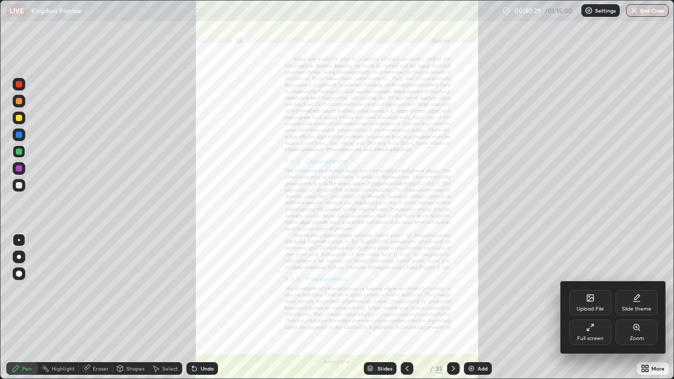
click at [594, 311] on div "Full screen" at bounding box center [590, 332] width 42 height 25
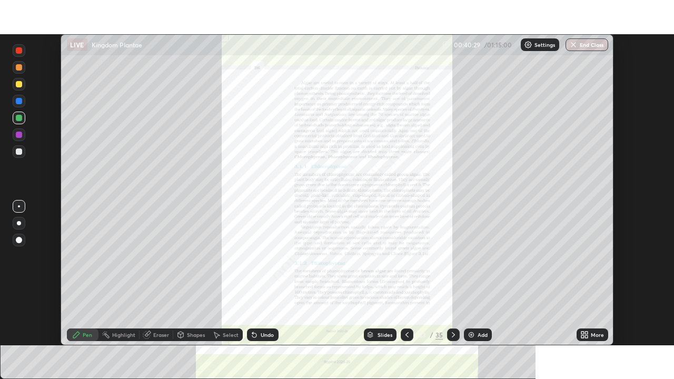
scroll to position [52334, 51971]
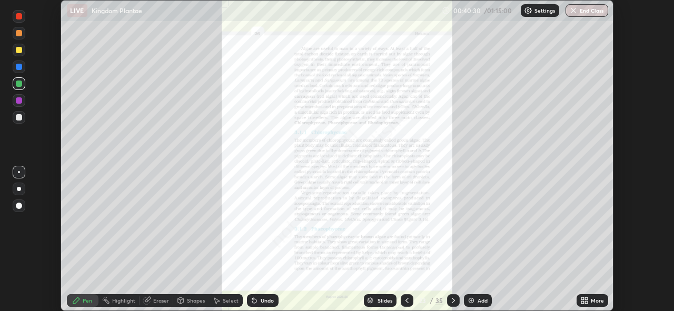
click at [586, 298] on icon at bounding box center [586, 298] width 3 height 3
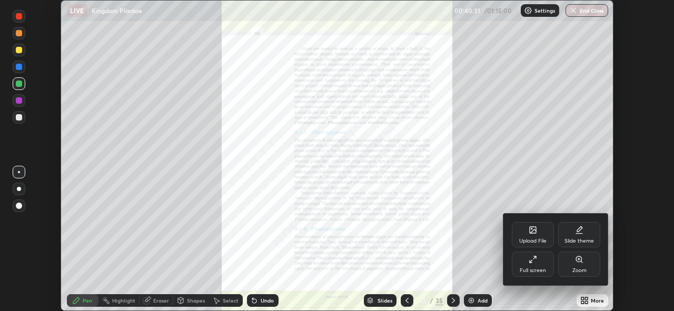
click at [534, 264] on div "Full screen" at bounding box center [533, 264] width 42 height 25
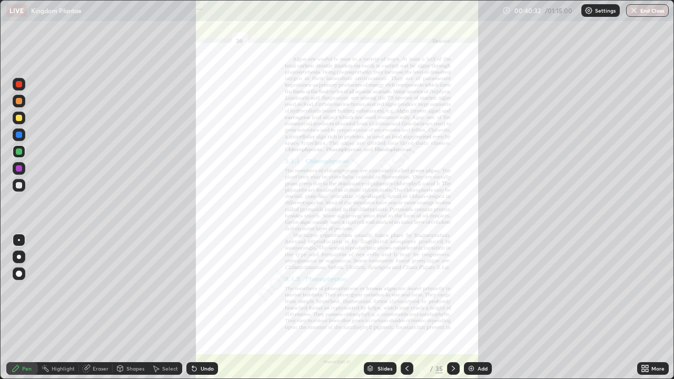
scroll to position [379, 674]
click at [646, 311] on icon at bounding box center [646, 366] width 3 height 3
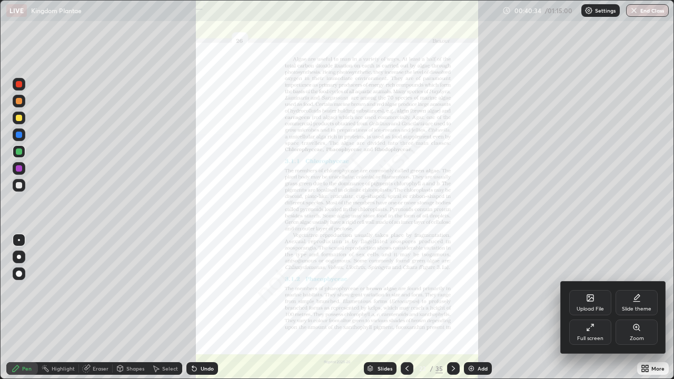
click at [636, 311] on icon at bounding box center [636, 327] width 8 height 8
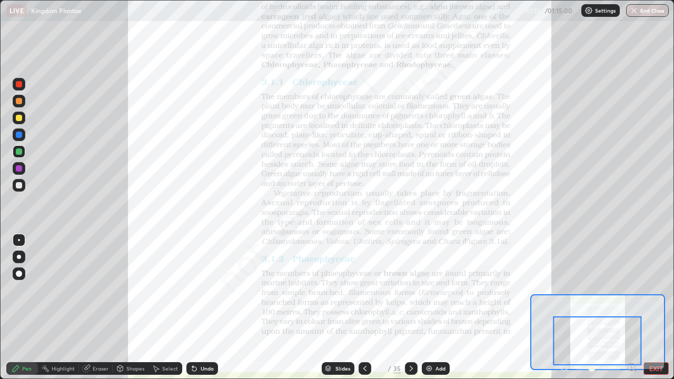
click at [493, 311] on div "Slides 23 / 35 Add" at bounding box center [385, 368] width 335 height 21
click at [410, 311] on icon at bounding box center [411, 368] width 3 height 5
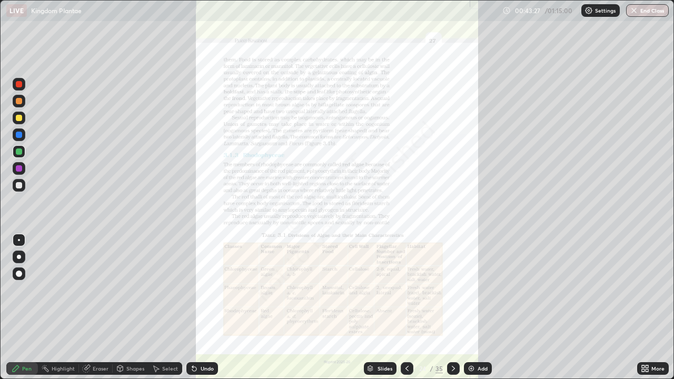
click at [643, 311] on icon at bounding box center [643, 366] width 3 height 3
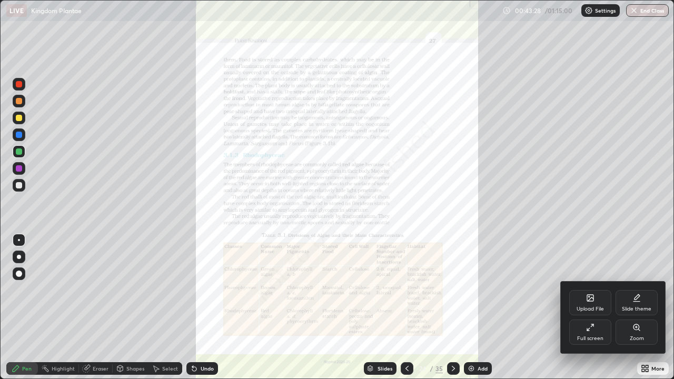
click at [636, 311] on icon at bounding box center [636, 327] width 0 height 2
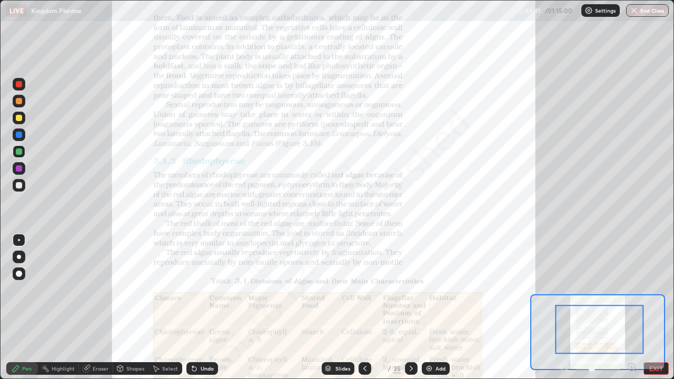
click at [431, 311] on img at bounding box center [429, 368] width 8 height 8
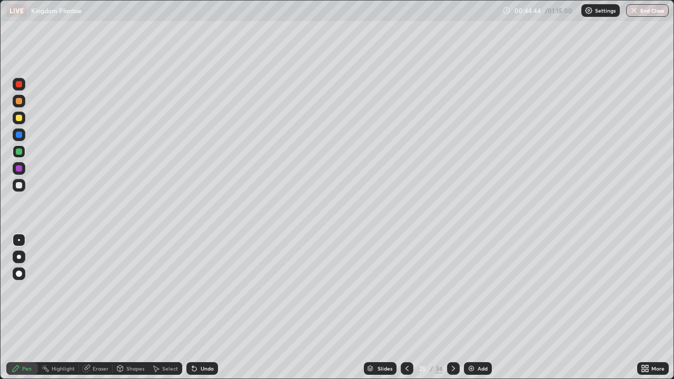
click at [375, 311] on div "Slides" at bounding box center [380, 368] width 33 height 13
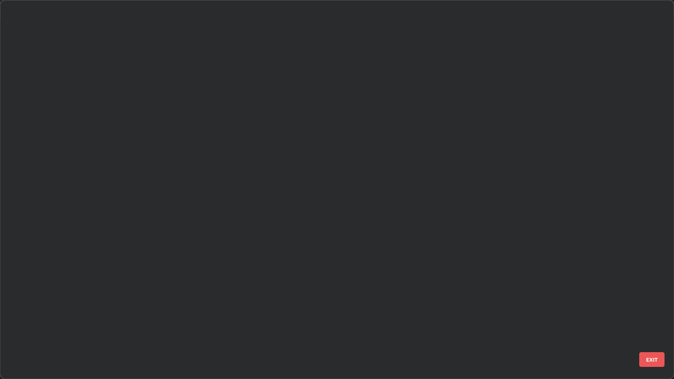
scroll to position [375, 668]
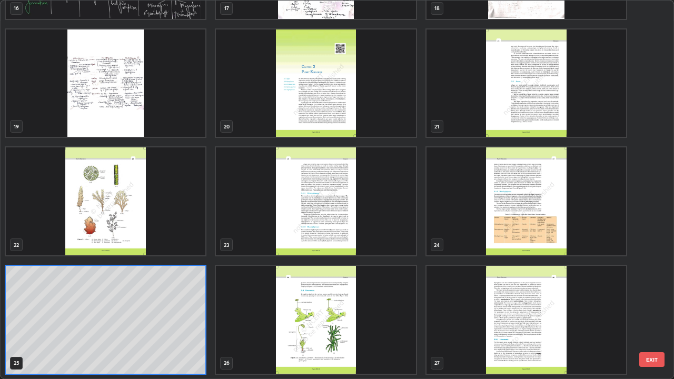
click at [508, 210] on img "grid" at bounding box center [526, 201] width 200 height 108
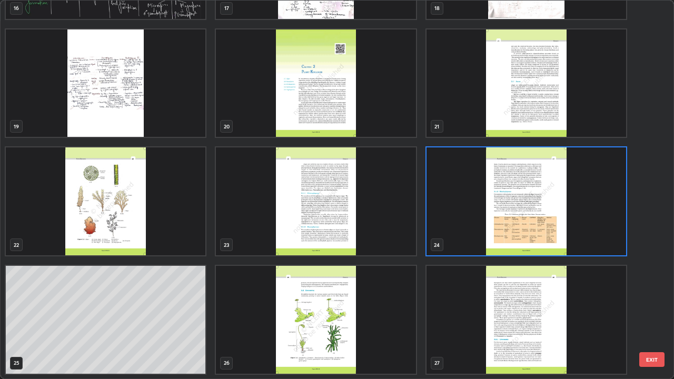
click at [507, 212] on img "grid" at bounding box center [526, 201] width 200 height 108
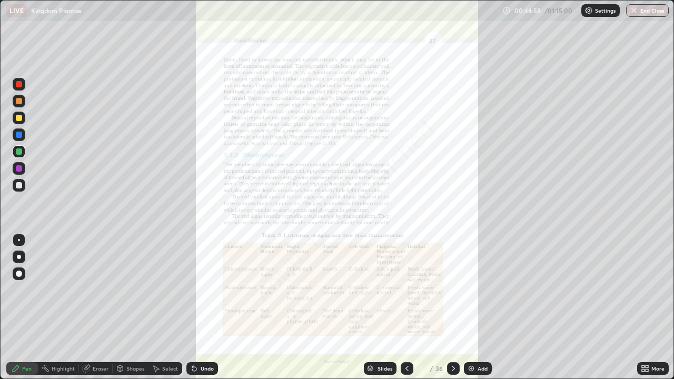
click at [452, 311] on icon at bounding box center [453, 368] width 8 height 8
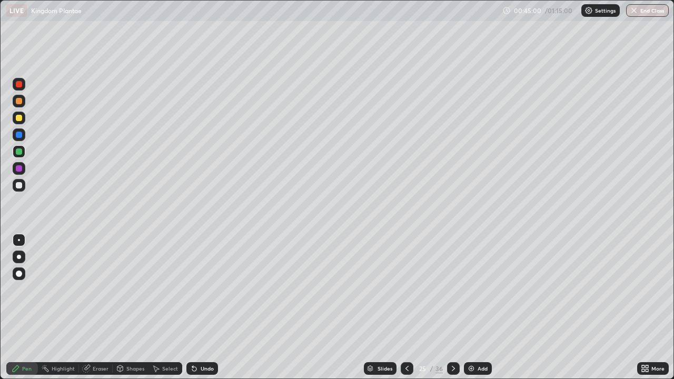
click at [450, 311] on icon at bounding box center [453, 368] width 8 height 8
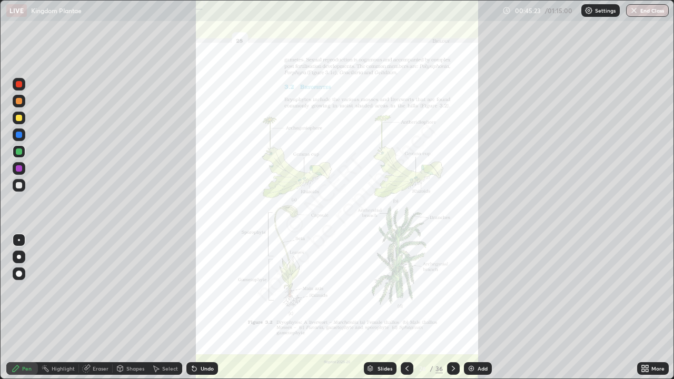
click at [386, 311] on div "Slides" at bounding box center [384, 368] width 15 height 5
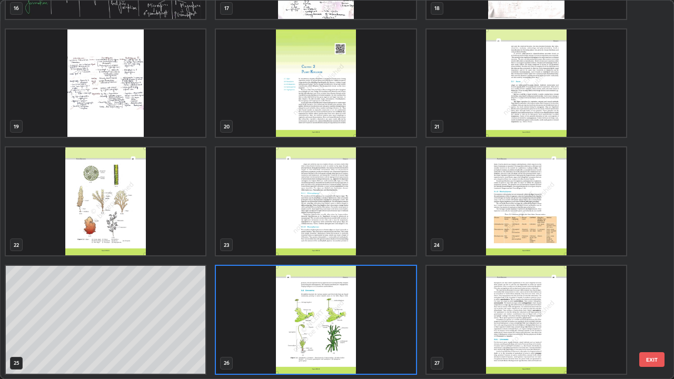
click at [525, 225] on img "grid" at bounding box center [526, 201] width 200 height 108
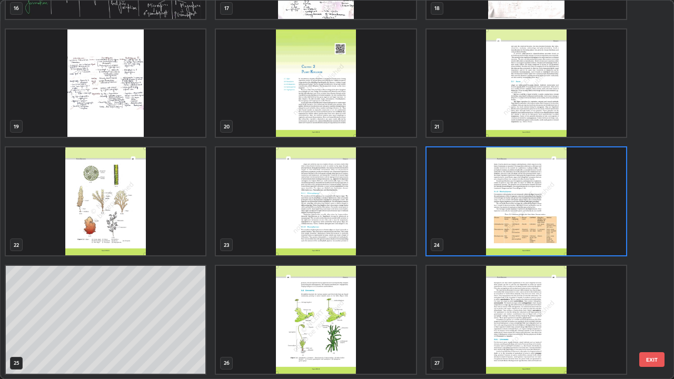
click at [525, 225] on img "grid" at bounding box center [526, 201] width 200 height 108
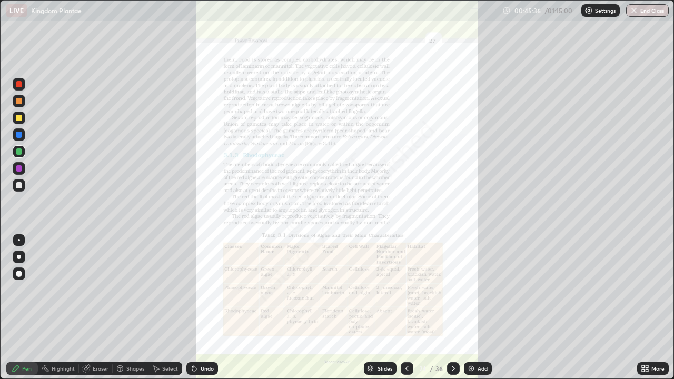
click at [406, 311] on icon at bounding box center [407, 368] width 8 height 8
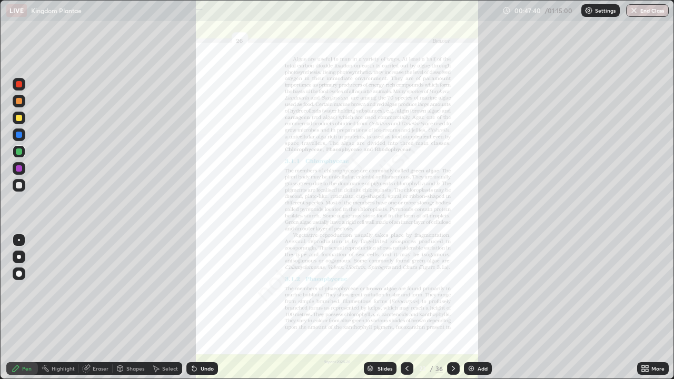
click at [380, 311] on div "Slides" at bounding box center [384, 368] width 15 height 5
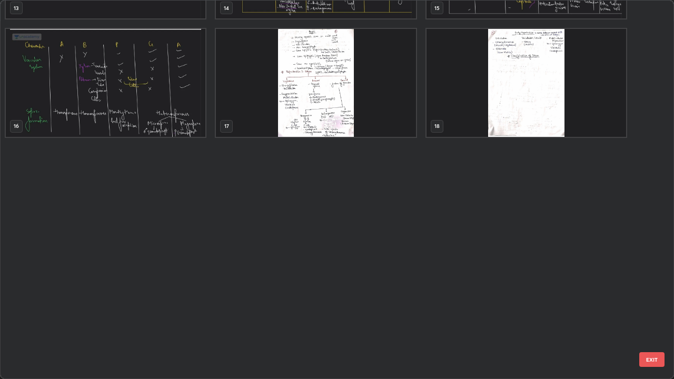
scroll to position [324, 0]
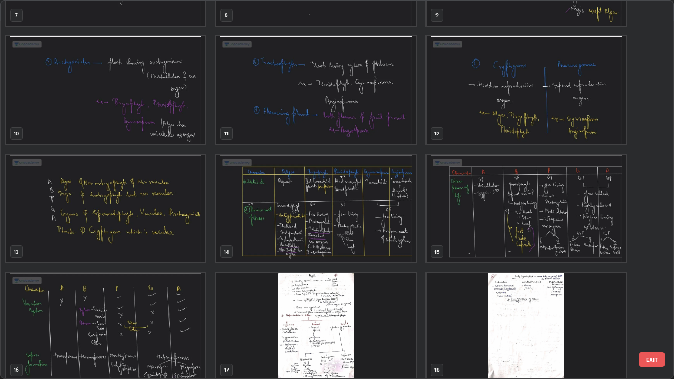
click at [360, 311] on img "grid" at bounding box center [316, 327] width 200 height 108
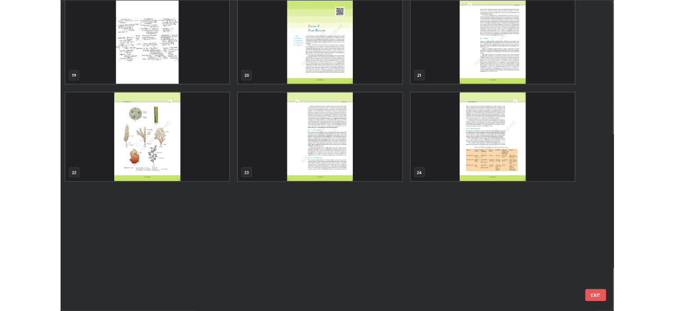
scroll to position [462, 0]
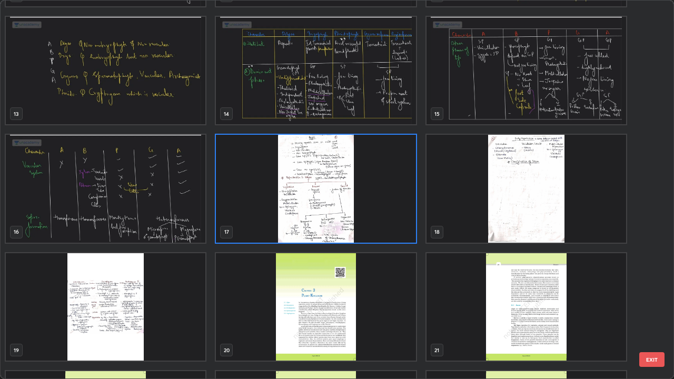
click at [179, 311] on img "grid" at bounding box center [106, 307] width 200 height 108
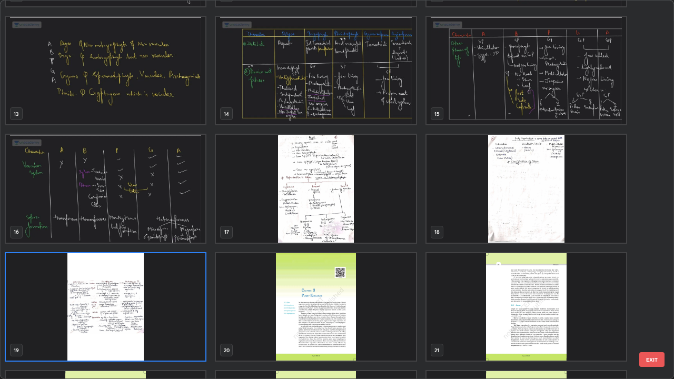
click at [181, 311] on img "grid" at bounding box center [106, 307] width 200 height 108
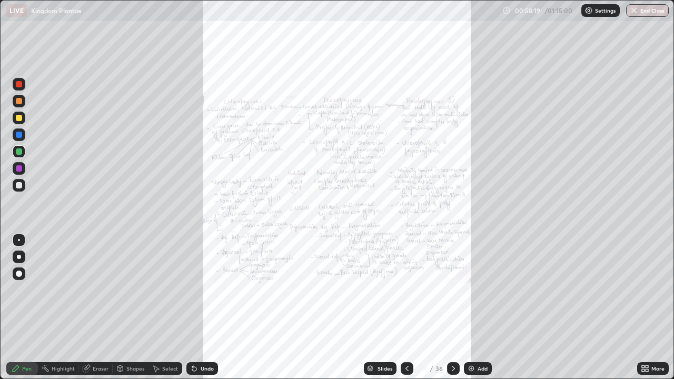
click at [648, 8] on button "End Class" at bounding box center [647, 10] width 43 height 13
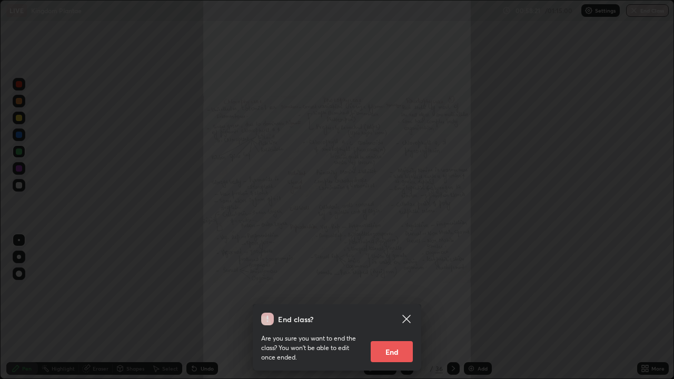
click at [393, 311] on button "End" at bounding box center [392, 351] width 42 height 21
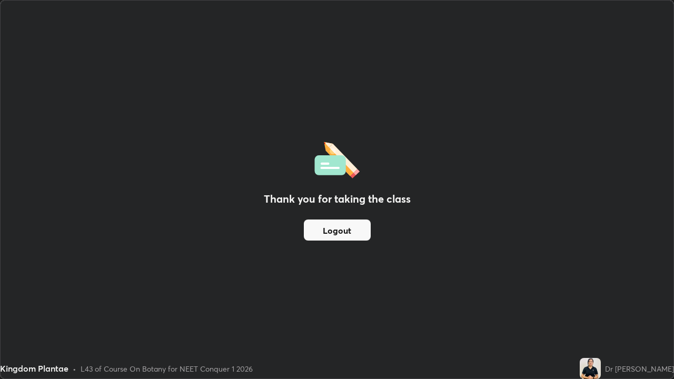
click at [13, 269] on div "Thank you for taking the class Logout" at bounding box center [337, 190] width 673 height 378
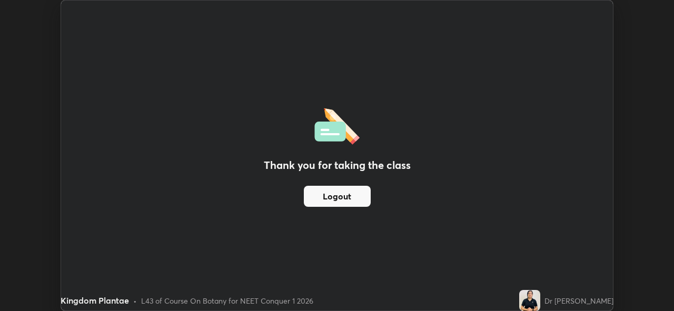
scroll to position [52334, 51971]
